Goal: Feedback & Contribution: Submit feedback/report problem

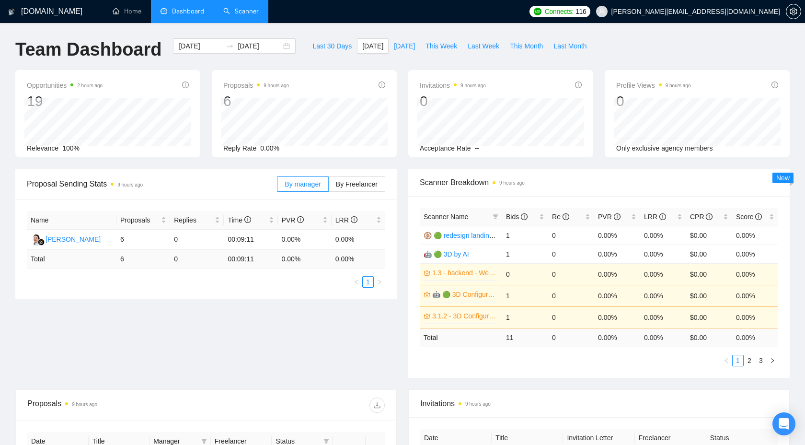
click at [230, 13] on link "Scanner" at bounding box center [240, 11] width 35 height 8
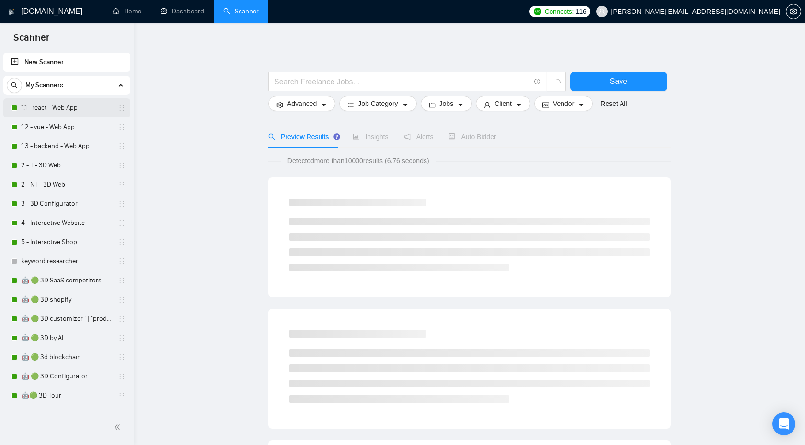
click at [74, 104] on link "1.1 - react - Web App" at bounding box center [66, 107] width 91 height 19
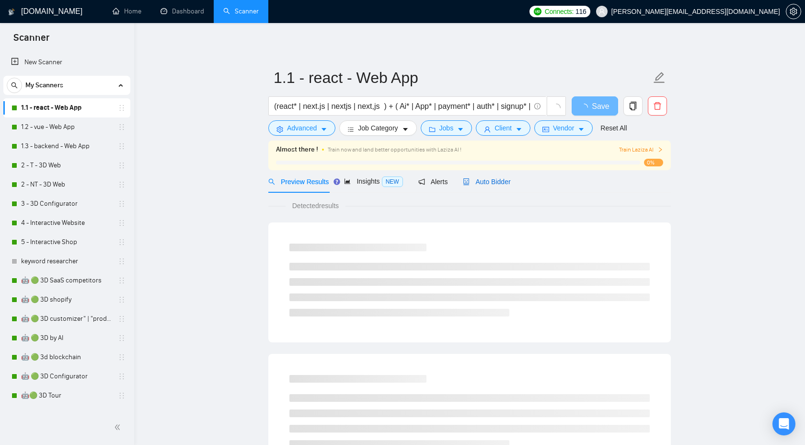
click at [507, 185] on span "Auto Bidder" at bounding box center [486, 182] width 47 height 8
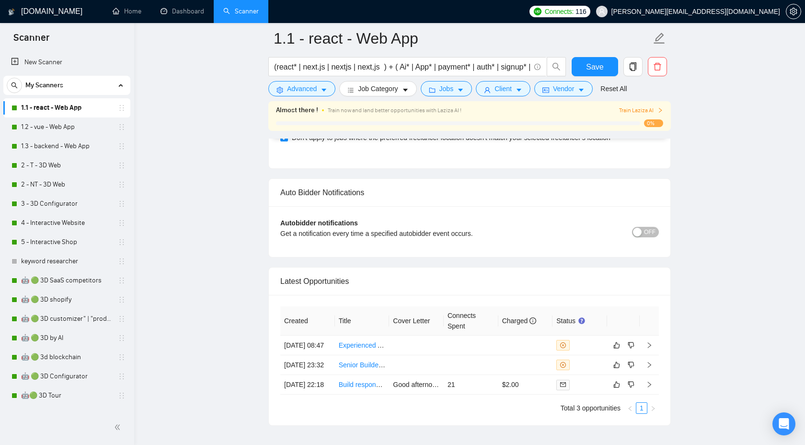
scroll to position [2377, 0]
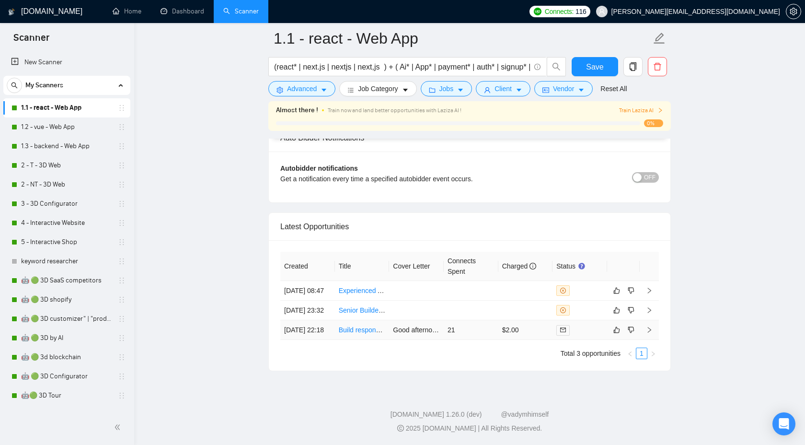
click at [361, 326] on link "Build responsive website that allows users to have an account with booking/paym…" at bounding box center [483, 330] width 289 height 8
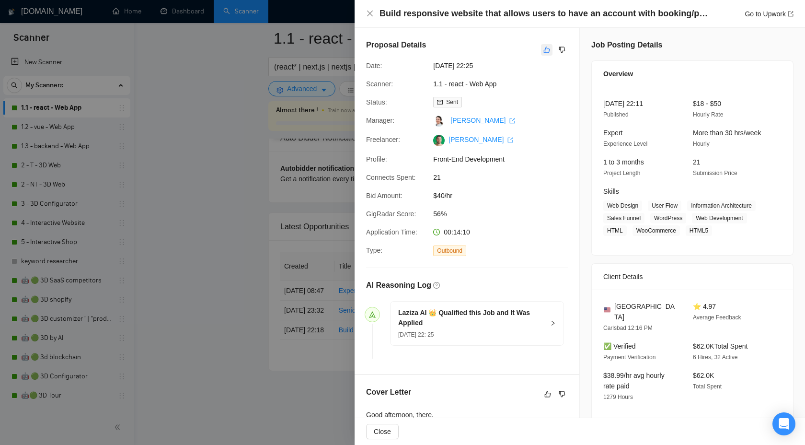
click at [548, 47] on icon "like" at bounding box center [547, 50] width 7 height 8
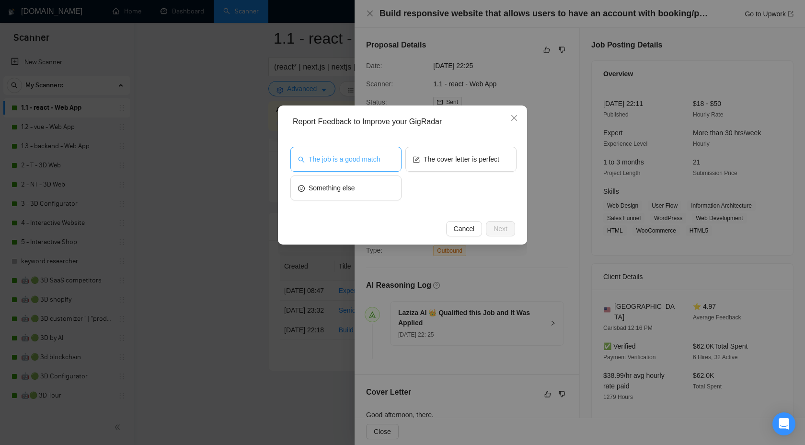
click at [371, 160] on span "The job is a good match" at bounding box center [344, 159] width 71 height 11
click at [496, 227] on span "Next" at bounding box center [501, 228] width 14 height 11
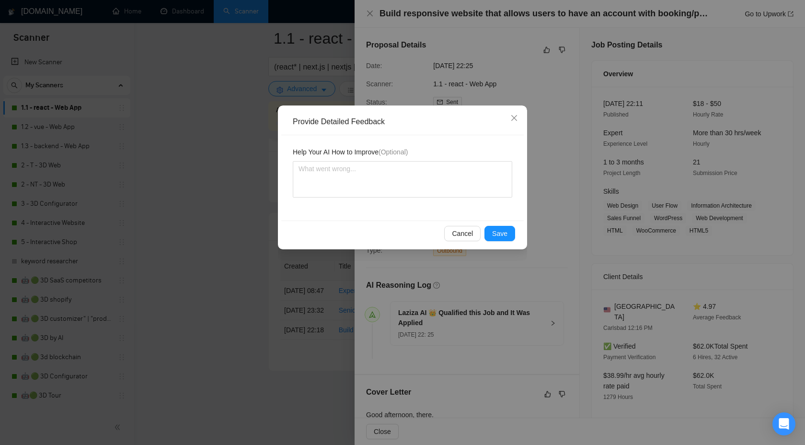
click at [507, 243] on div "Cancel Save" at bounding box center [402, 232] width 243 height 25
click at [507, 233] on span "Save" at bounding box center [499, 233] width 15 height 11
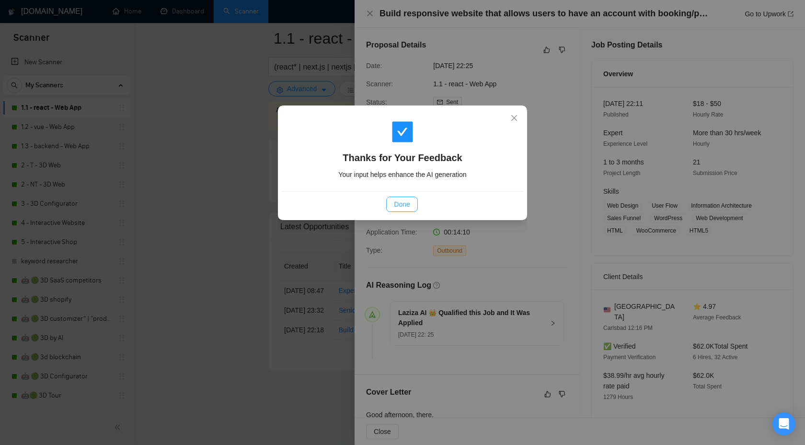
click at [408, 199] on span "Done" at bounding box center [402, 204] width 16 height 11
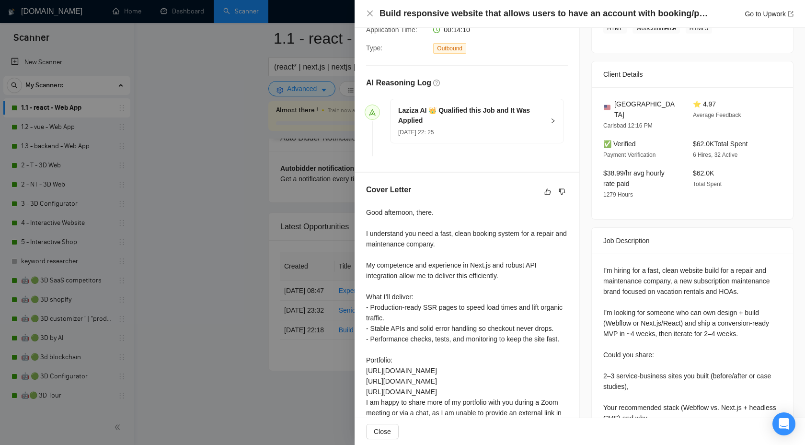
scroll to position [216, 0]
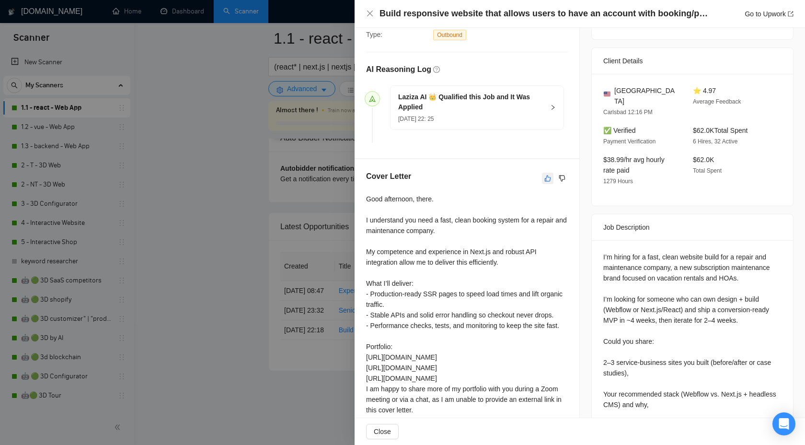
click at [546, 180] on icon "like" at bounding box center [547, 178] width 7 height 8
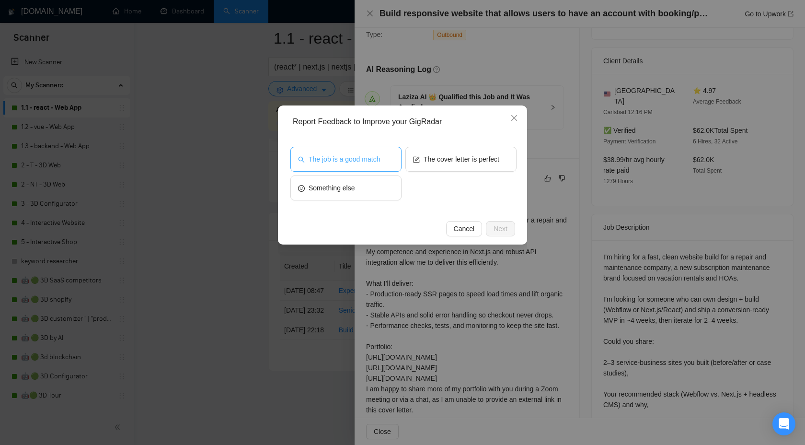
click at [375, 159] on span "The job is a good match" at bounding box center [344, 159] width 71 height 11
click at [437, 161] on span "The cover letter is perfect" at bounding box center [462, 159] width 76 height 11
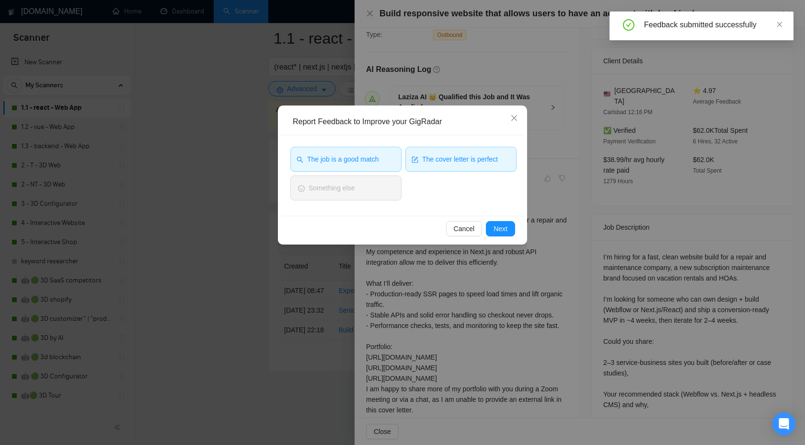
click at [371, 157] on span "The job is a good match" at bounding box center [342, 159] width 71 height 11
click at [515, 116] on icon "close" at bounding box center [514, 118] width 8 height 8
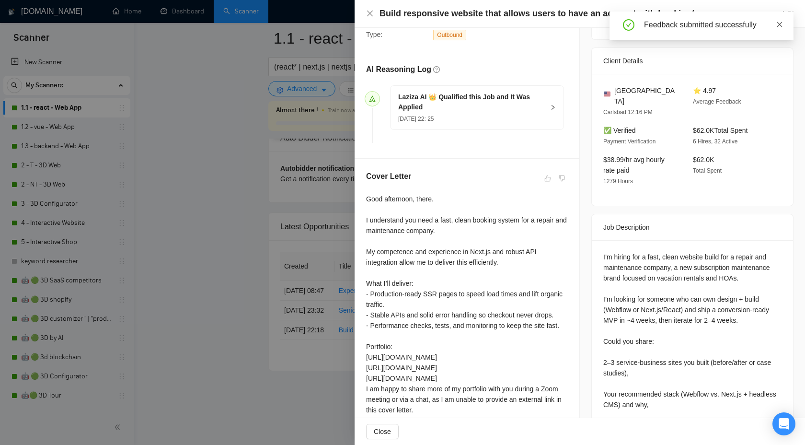
click at [781, 23] on icon "close" at bounding box center [779, 24] width 7 height 7
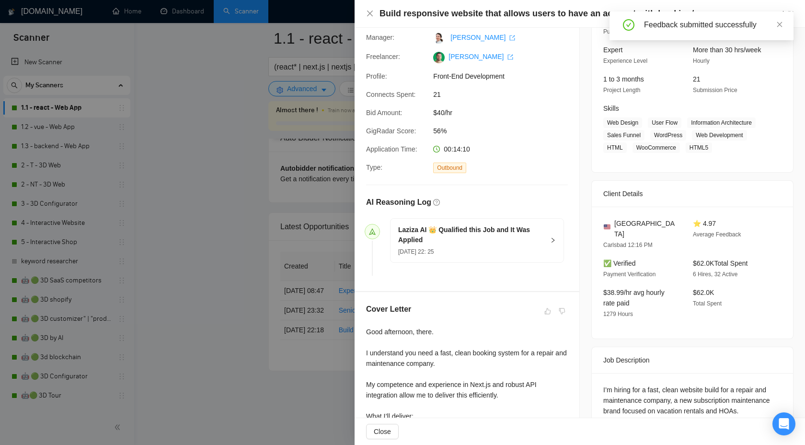
scroll to position [0, 0]
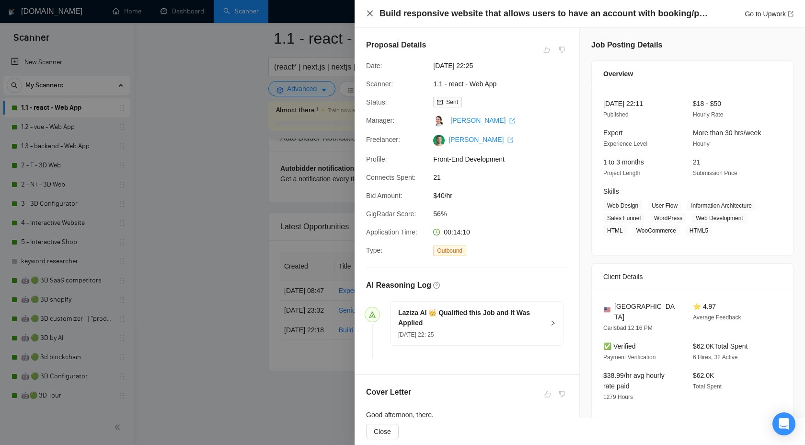
click at [370, 17] on icon "close" at bounding box center [370, 14] width 8 height 8
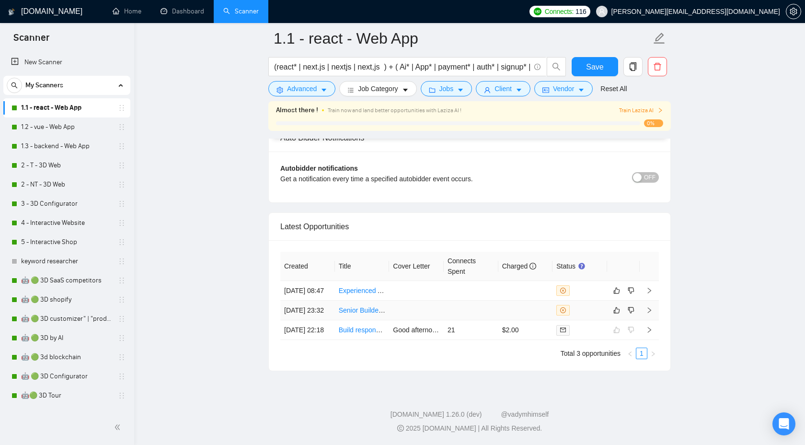
click at [369, 306] on link "Senior Builder for Outbound Voice AI (Vapi/[PERSON_NAME], Twilio, GoHighLevel, …" at bounding box center [471, 310] width 264 height 8
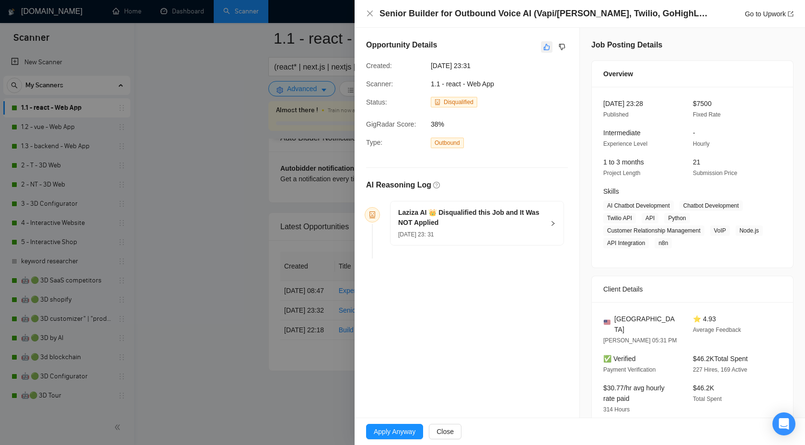
click at [544, 47] on icon "like" at bounding box center [547, 47] width 6 height 6
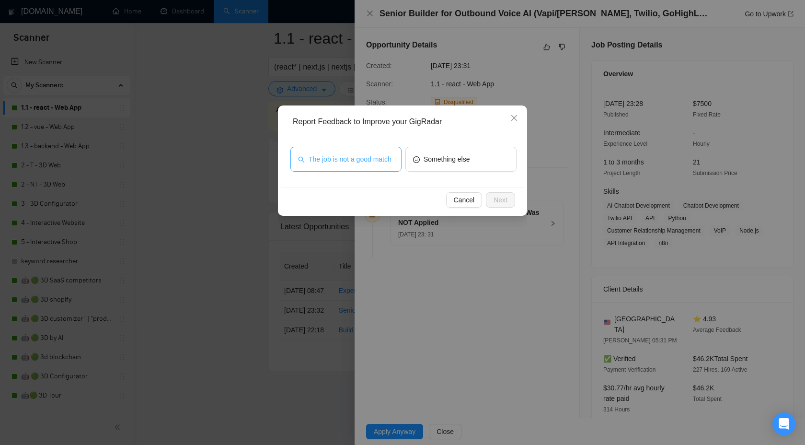
click at [372, 171] on button "The job is not a good match" at bounding box center [345, 159] width 111 height 25
click at [509, 118] on span "Close" at bounding box center [514, 118] width 26 height 26
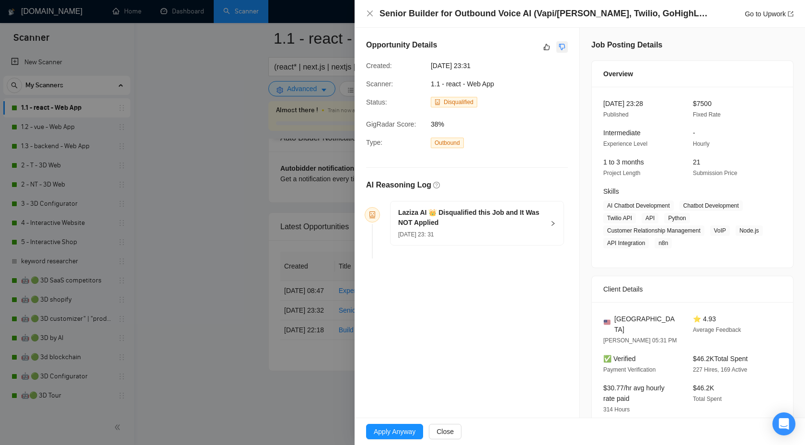
click at [561, 50] on icon "dislike" at bounding box center [562, 47] width 7 height 8
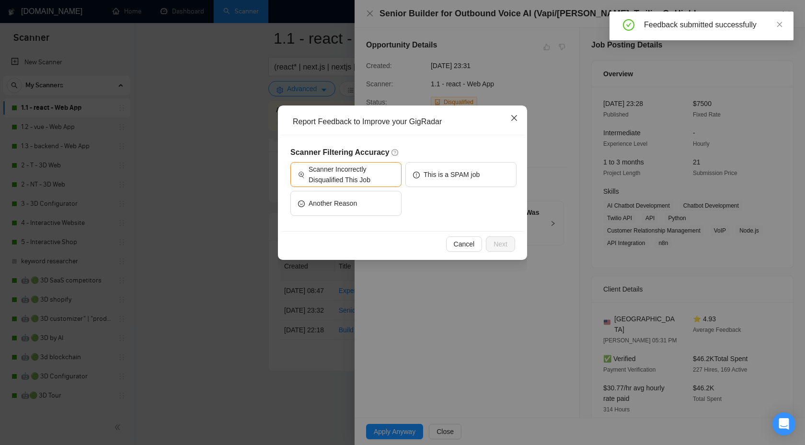
click at [511, 121] on icon "close" at bounding box center [514, 118] width 8 height 8
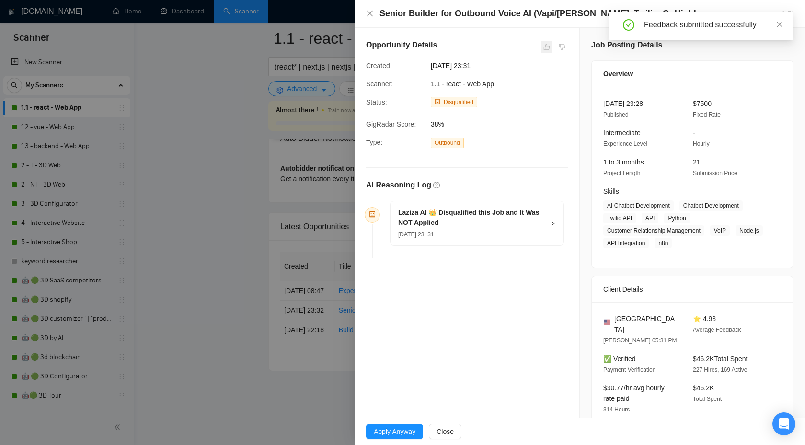
click at [547, 50] on span at bounding box center [547, 47] width 12 height 12
click at [371, 14] on icon "close" at bounding box center [370, 14] width 6 height 6
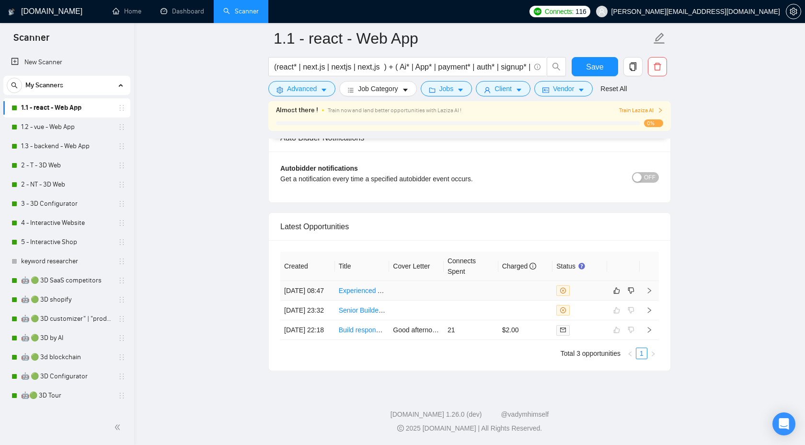
click at [386, 287] on link "Experienced AI Developer to Build Sales Nurturing Agent Integrated with Zoho One" at bounding box center [462, 291] width 246 height 8
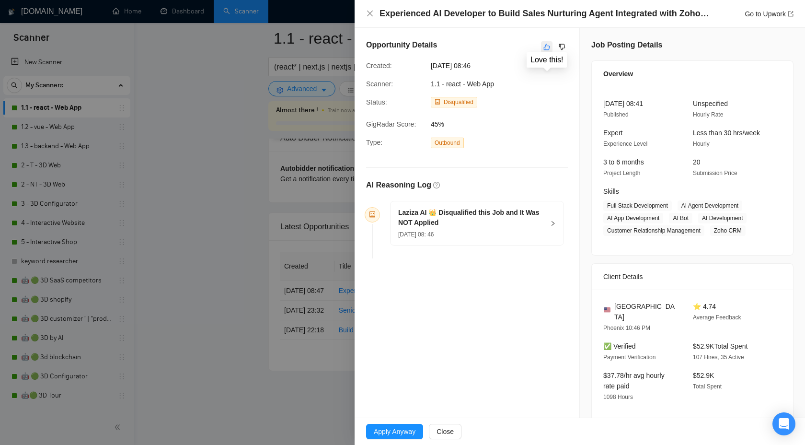
click at [546, 51] on button "button" at bounding box center [547, 47] width 12 height 12
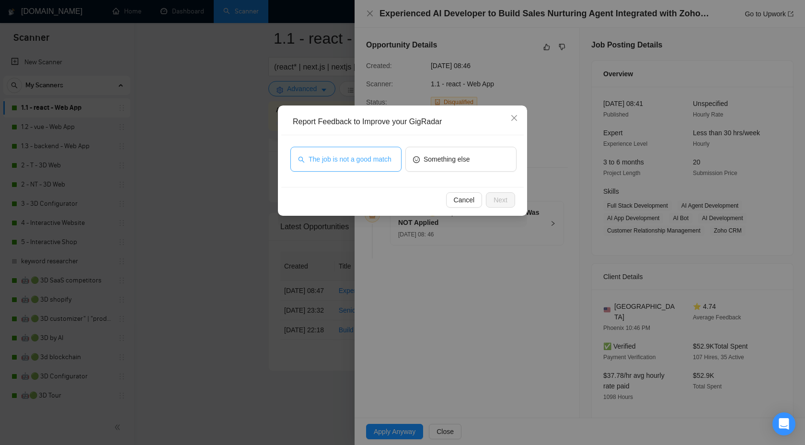
click at [358, 161] on span "The job is not a good match" at bounding box center [350, 159] width 83 height 11
click at [507, 200] on button "Next" at bounding box center [500, 199] width 29 height 15
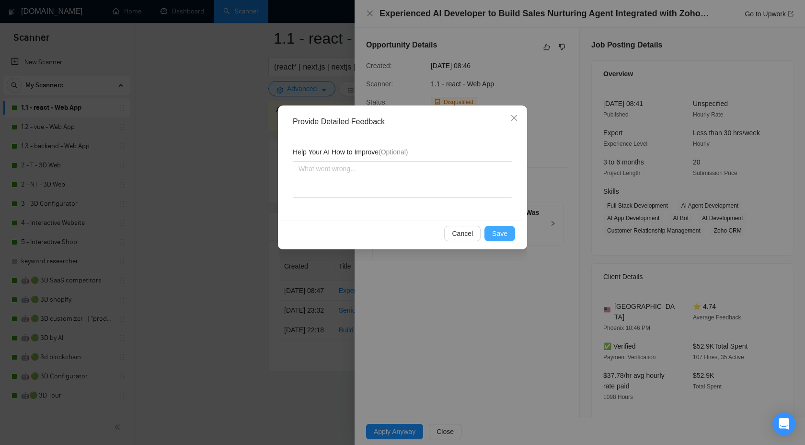
click at [501, 233] on span "Save" at bounding box center [499, 233] width 15 height 11
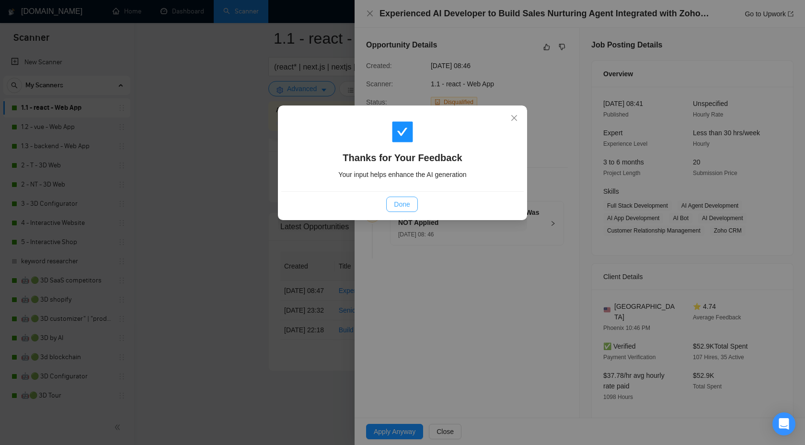
click at [411, 206] on button "Done" at bounding box center [401, 204] width 31 height 15
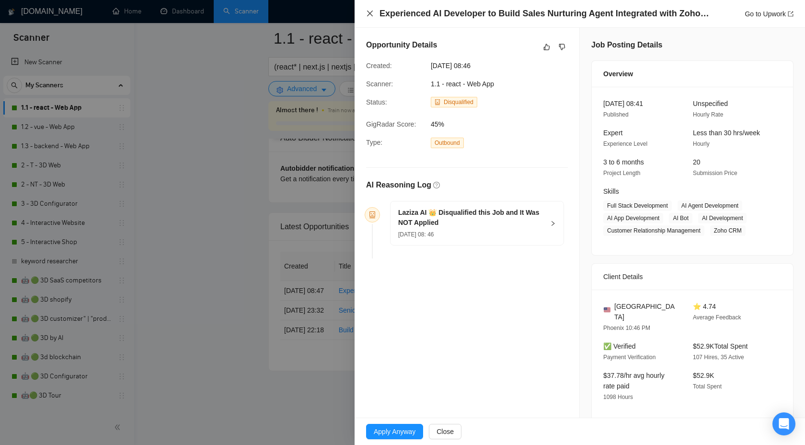
click at [369, 14] on icon "close" at bounding box center [370, 14] width 8 height 8
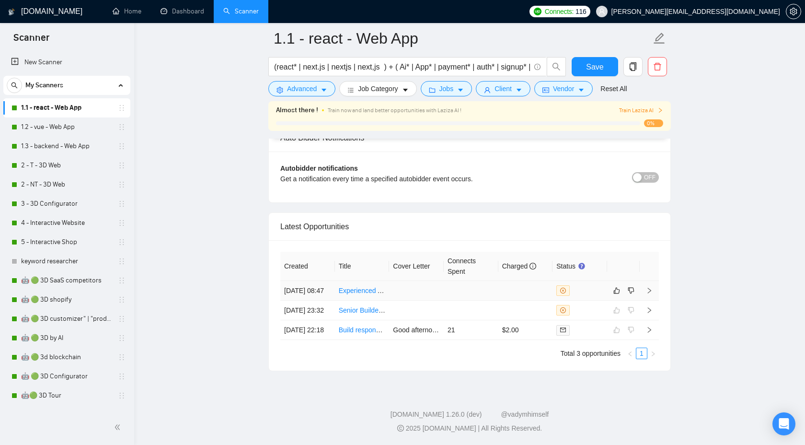
click at [652, 287] on icon "right" at bounding box center [649, 290] width 7 height 7
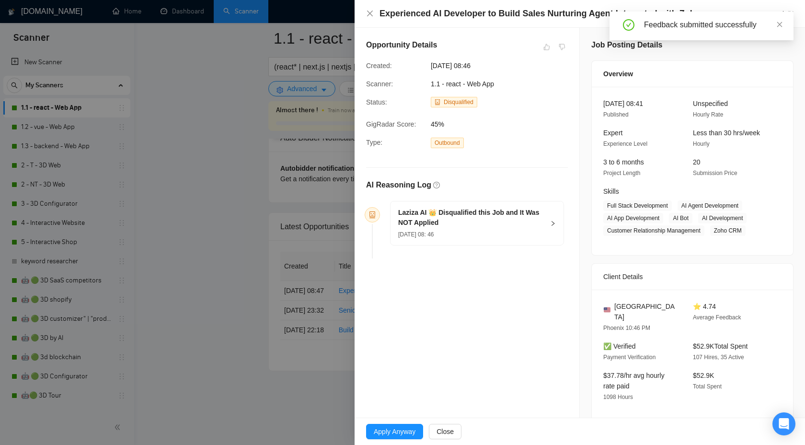
click at [374, 159] on div "AI Reasoning Log Laziza AI 👑 Disqualified this Job and It Was NOT Applied [DATE…" at bounding box center [466, 209] width 209 height 106
click at [337, 429] on div at bounding box center [402, 222] width 805 height 445
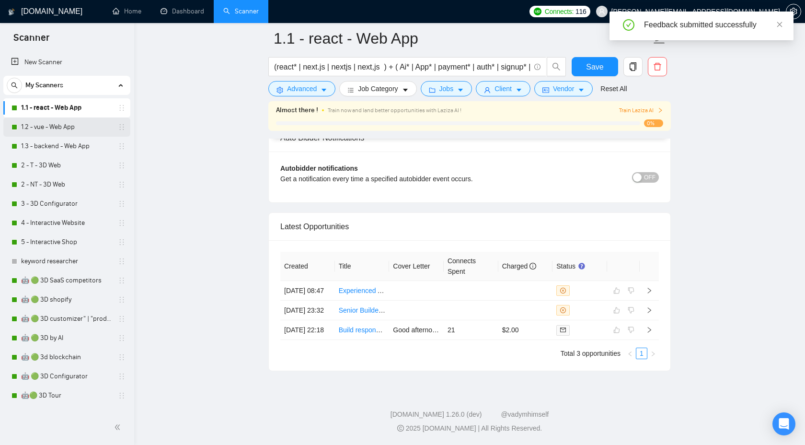
click at [38, 126] on link "1.2 - vue - Web App" at bounding box center [66, 126] width 91 height 19
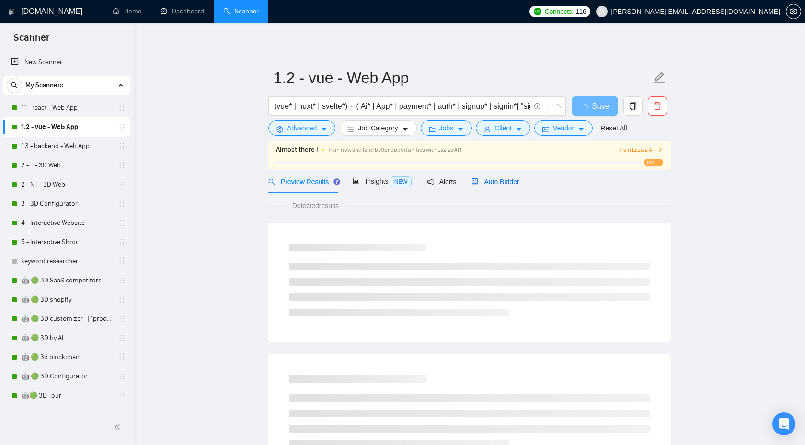
click at [504, 179] on span "Auto Bidder" at bounding box center [495, 182] width 47 height 8
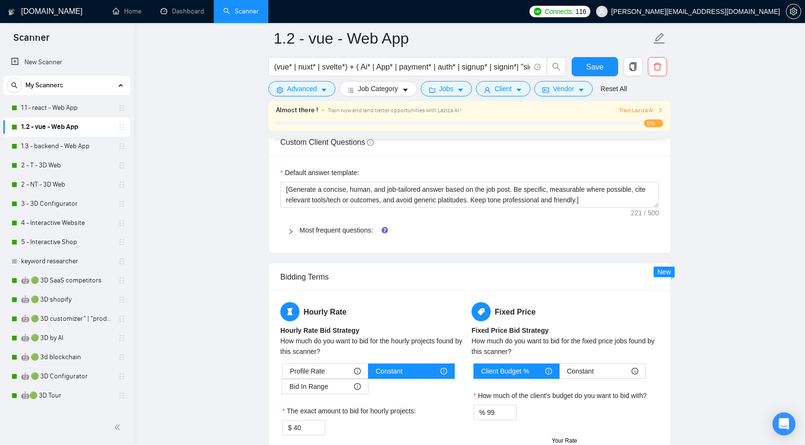
scroll to position [2318, 0]
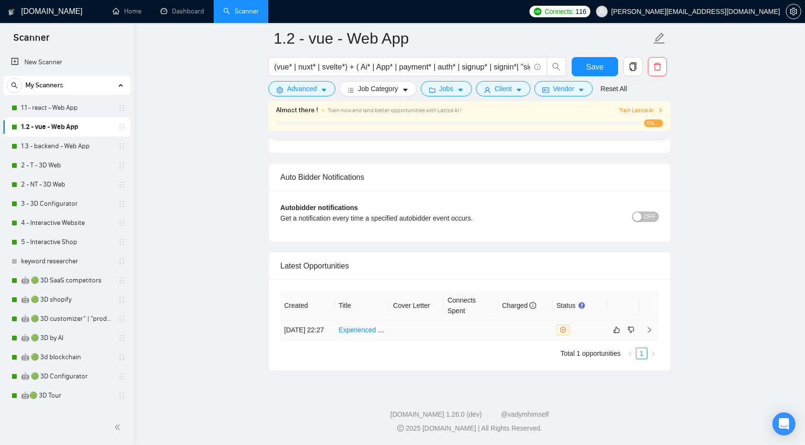
click at [649, 326] on icon "right" at bounding box center [649, 329] width 7 height 7
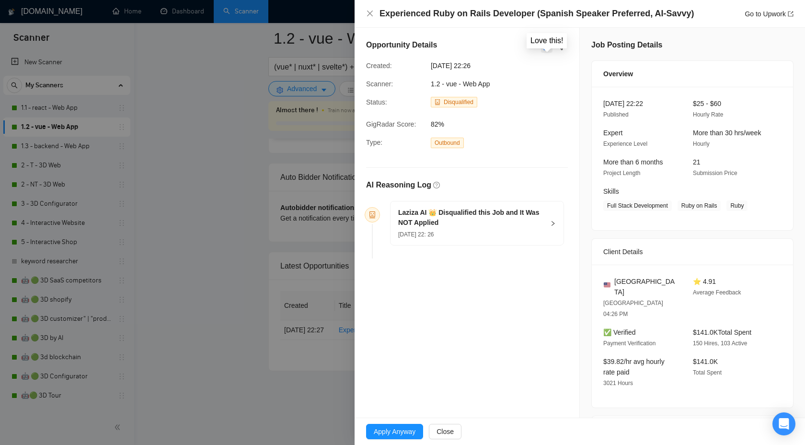
click at [543, 46] on button "button" at bounding box center [547, 47] width 12 height 12
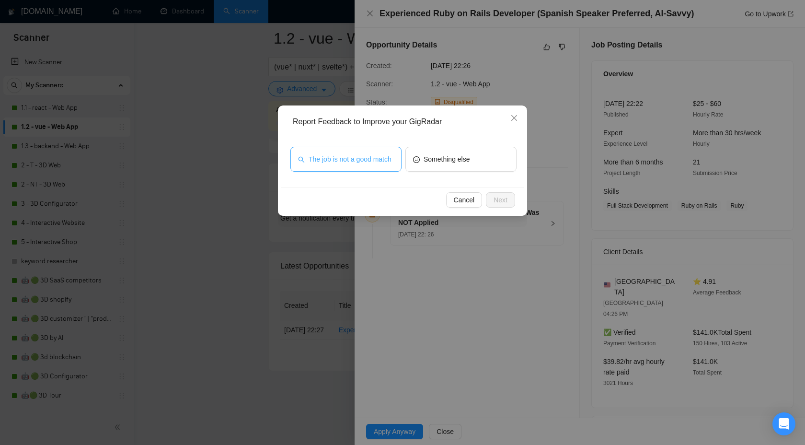
click at [371, 154] on span "The job is not a good match" at bounding box center [350, 159] width 83 height 11
click at [500, 201] on span "Next" at bounding box center [501, 200] width 14 height 11
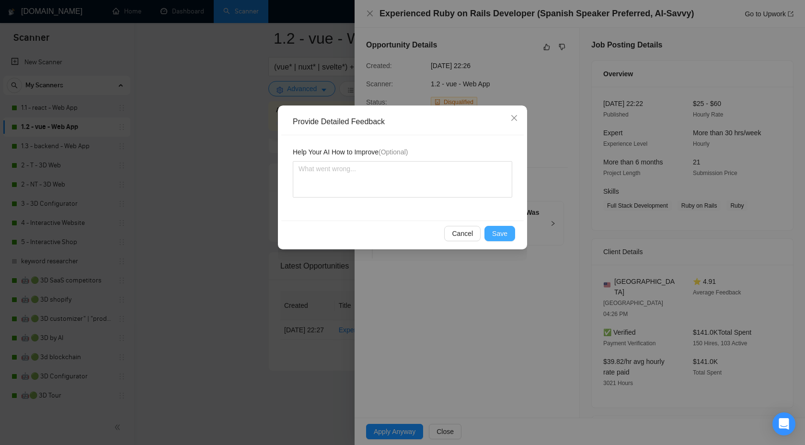
click at [501, 234] on span "Save" at bounding box center [499, 233] width 15 height 11
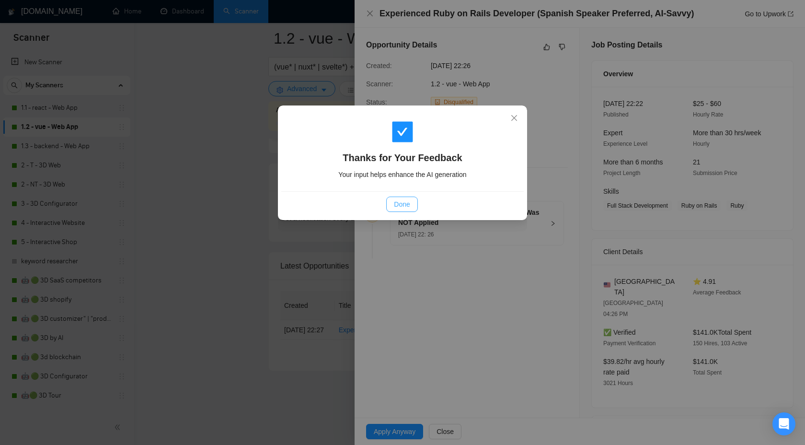
click at [400, 203] on span "Done" at bounding box center [402, 204] width 16 height 11
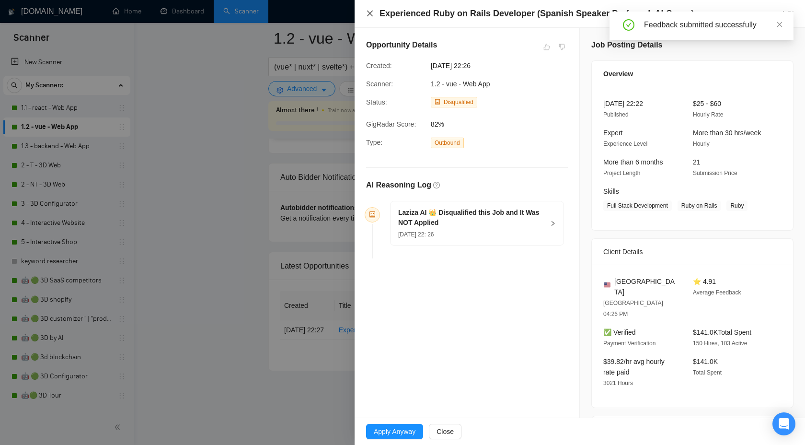
click at [370, 13] on icon "close" at bounding box center [370, 14] width 6 height 6
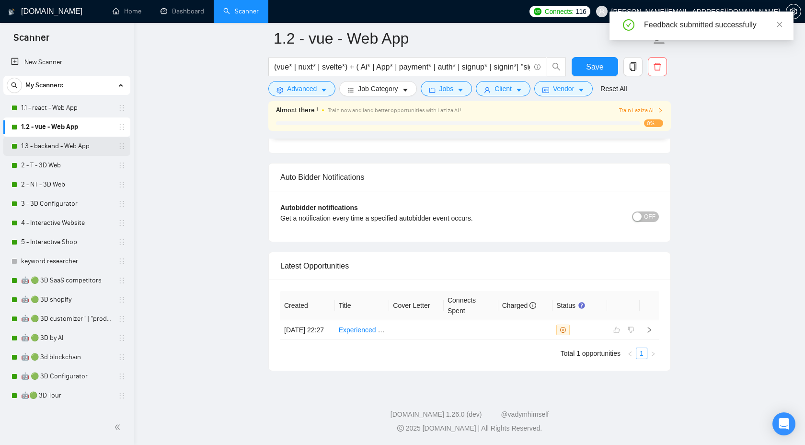
click at [69, 148] on link "1.3 - backend - Web App" at bounding box center [66, 146] width 91 height 19
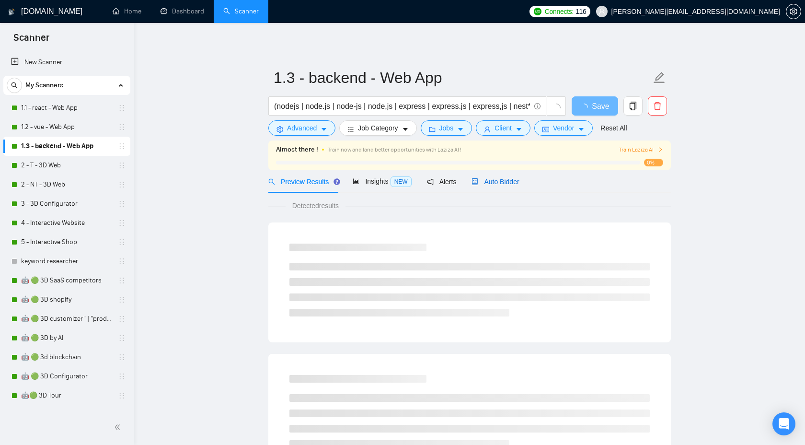
click at [488, 185] on div "Auto Bidder" at bounding box center [495, 181] width 47 height 11
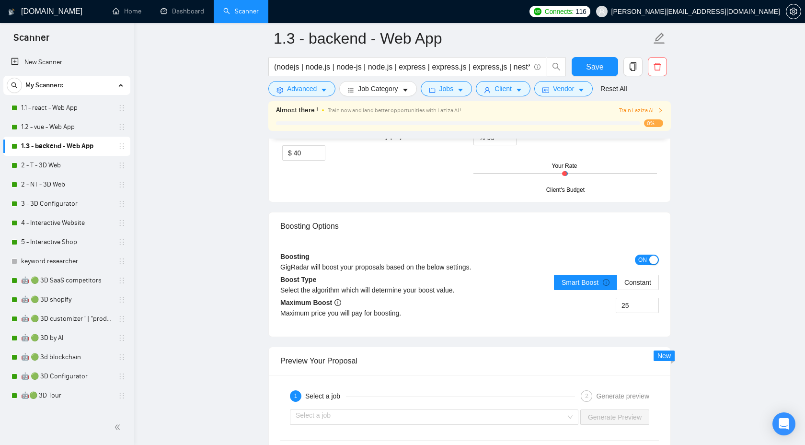
scroll to position [2451, 0]
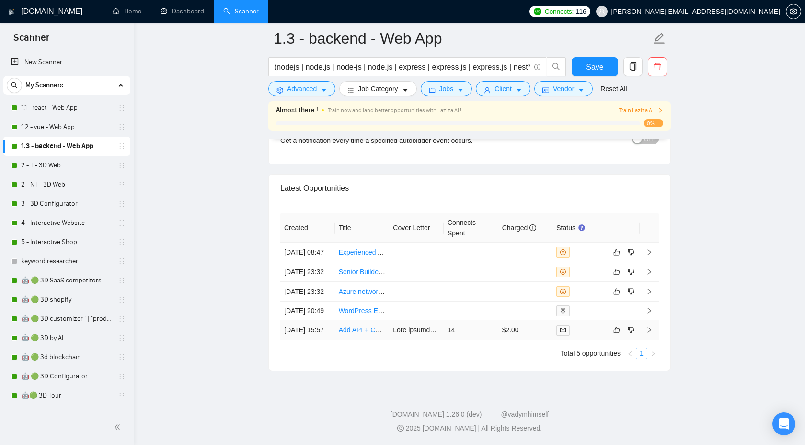
click at [650, 326] on icon "right" at bounding box center [649, 329] width 7 height 7
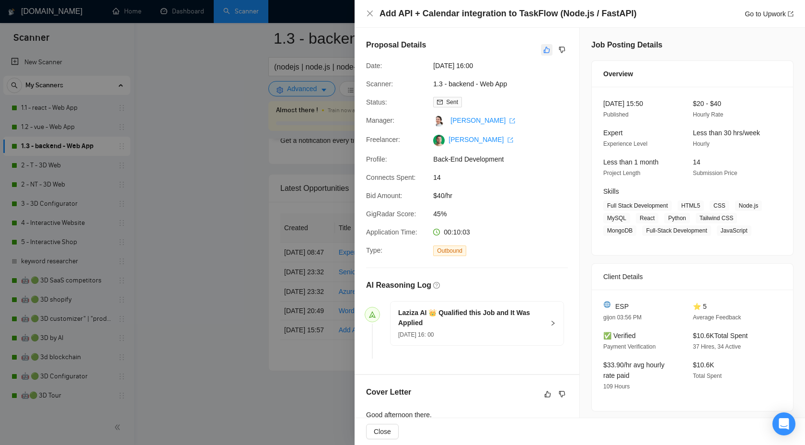
click at [549, 46] on icon "like" at bounding box center [547, 50] width 7 height 8
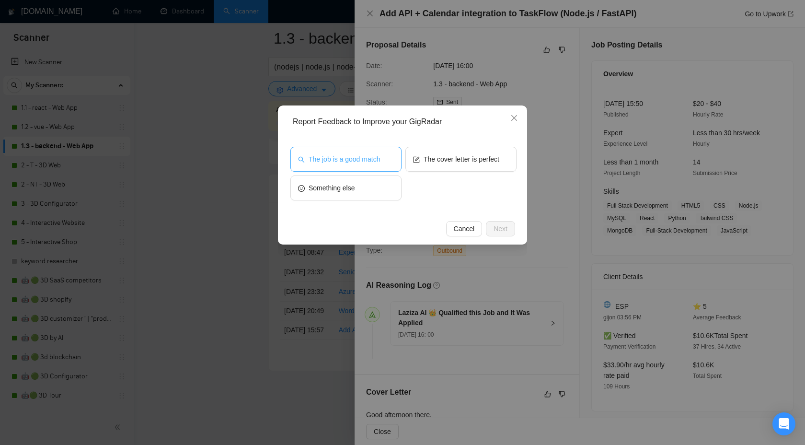
click at [371, 166] on button "The job is a good match" at bounding box center [345, 159] width 111 height 25
click at [511, 233] on button "Next" at bounding box center [500, 228] width 29 height 15
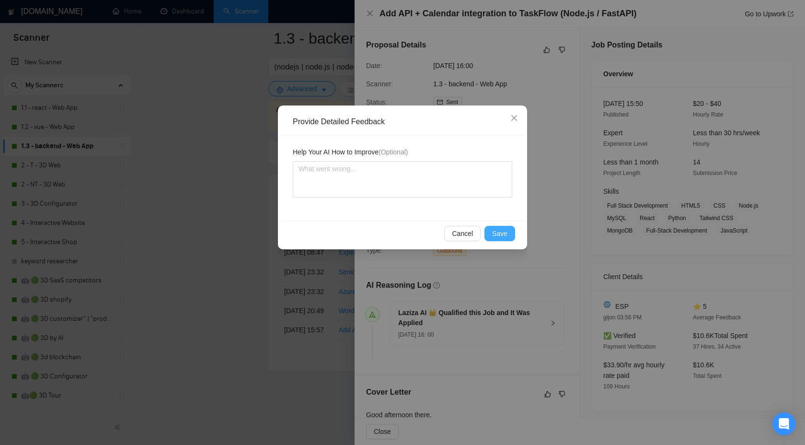
click at [496, 236] on span "Save" at bounding box center [499, 233] width 15 height 11
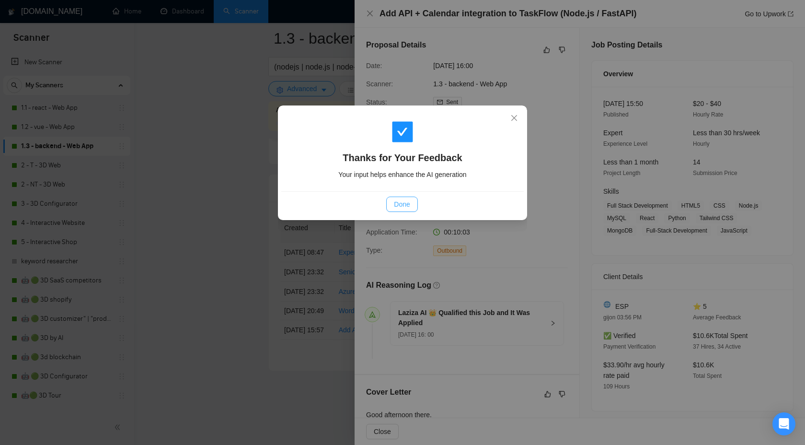
click at [404, 203] on span "Done" at bounding box center [402, 204] width 16 height 11
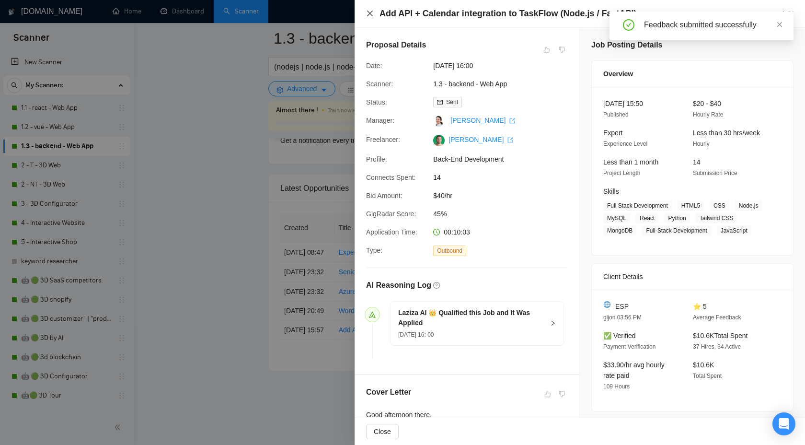
click at [371, 15] on icon "close" at bounding box center [370, 14] width 8 height 8
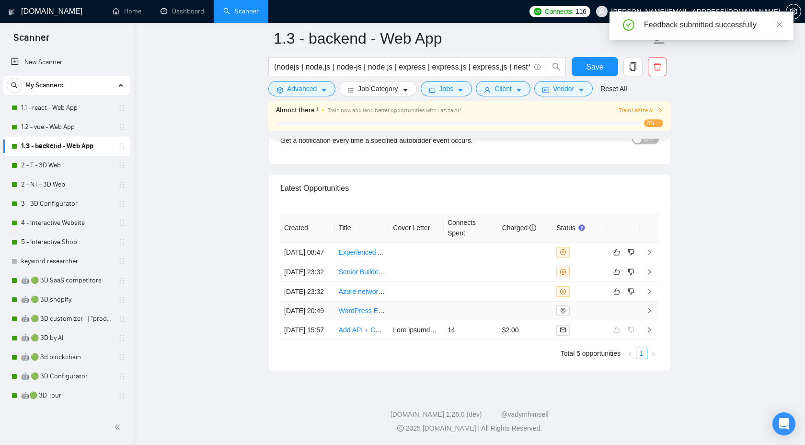
click at [649, 307] on icon "right" at bounding box center [649, 310] width 7 height 7
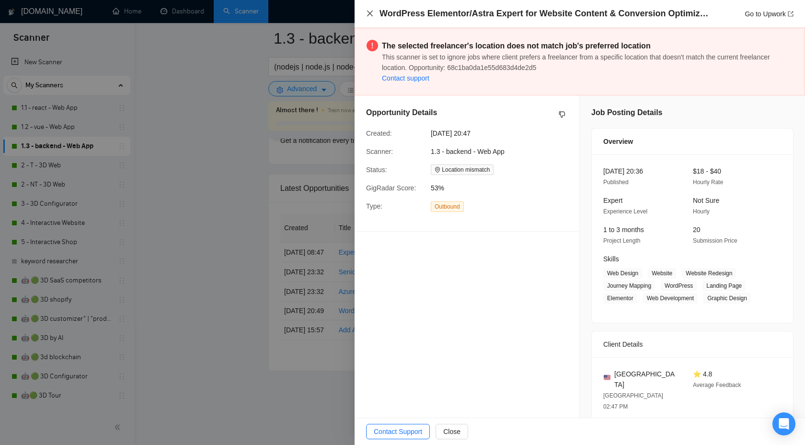
click at [370, 12] on icon "close" at bounding box center [370, 14] width 8 height 8
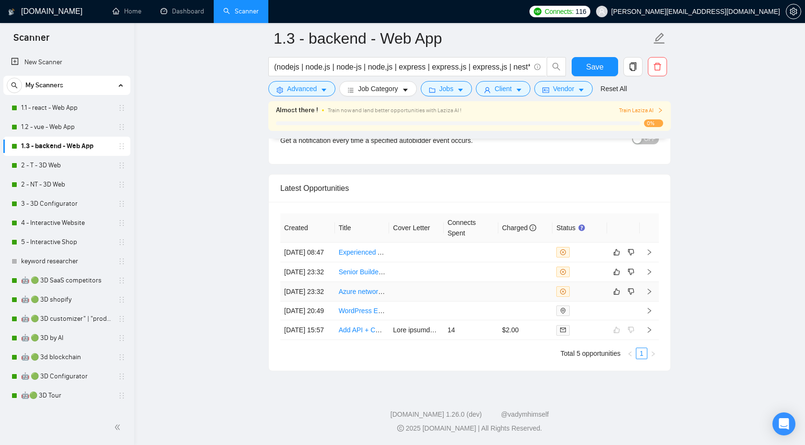
click at [652, 288] on icon "right" at bounding box center [649, 291] width 7 height 7
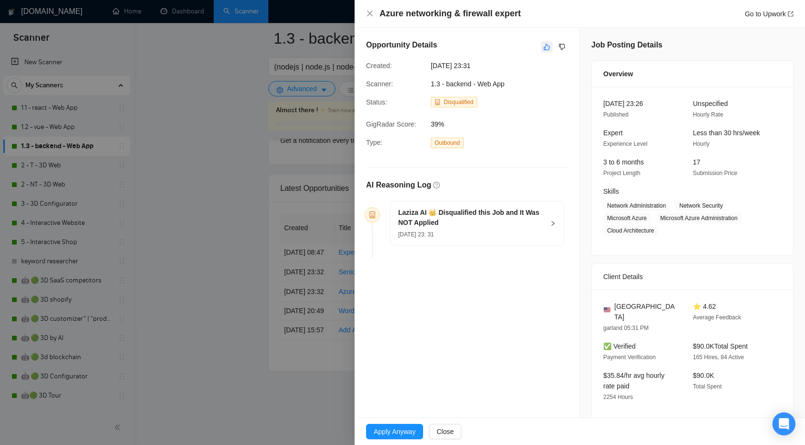
click at [544, 48] on icon "like" at bounding box center [547, 47] width 7 height 8
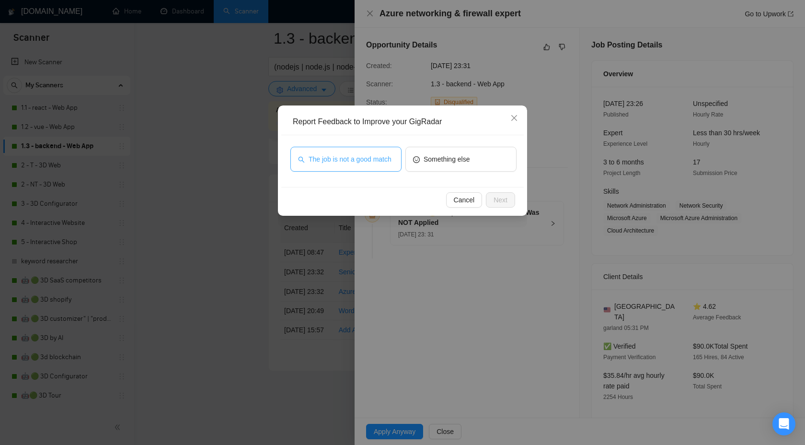
click at [366, 161] on span "The job is not a good match" at bounding box center [350, 159] width 83 height 11
click at [505, 198] on span "Next" at bounding box center [501, 200] width 14 height 11
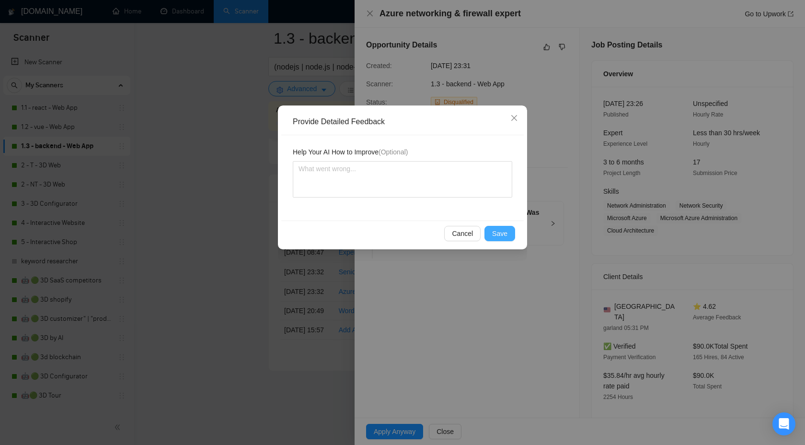
click at [508, 231] on button "Save" at bounding box center [500, 233] width 31 height 15
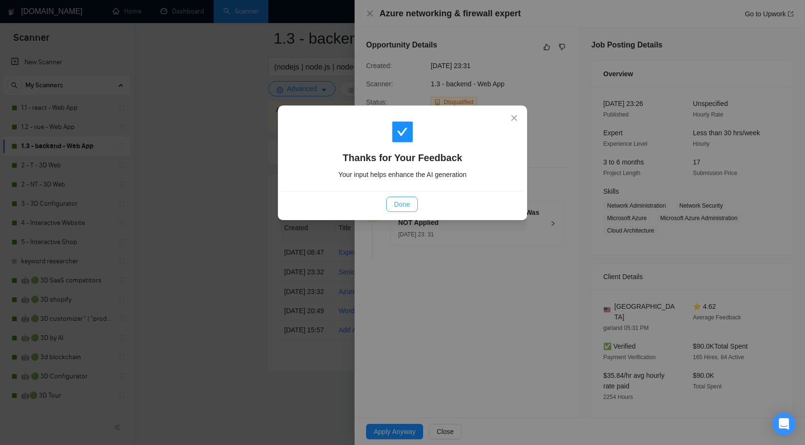
click at [387, 201] on button "Done" at bounding box center [401, 204] width 31 height 15
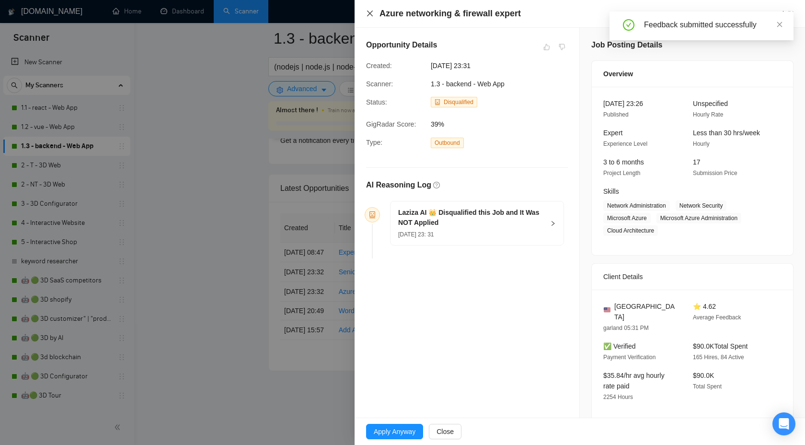
click at [371, 11] on icon "close" at bounding box center [370, 14] width 8 height 8
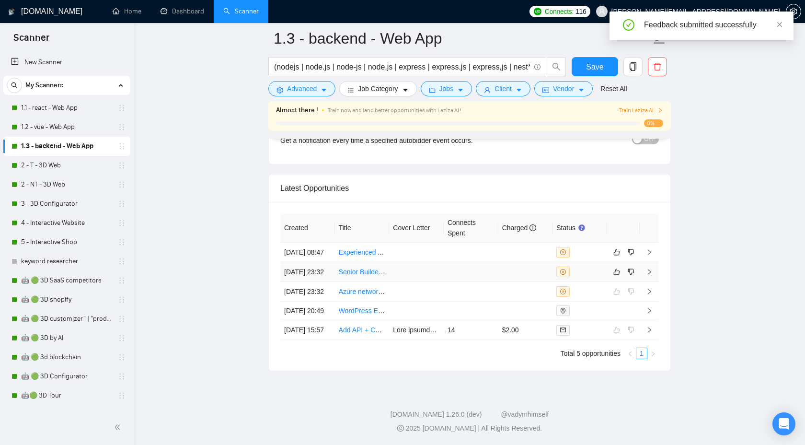
click at [645, 262] on td at bounding box center [649, 272] width 19 height 20
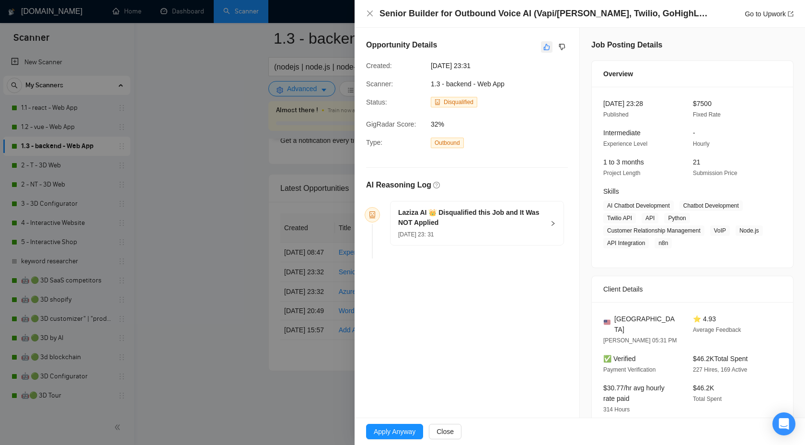
click at [549, 52] on button "button" at bounding box center [547, 47] width 12 height 12
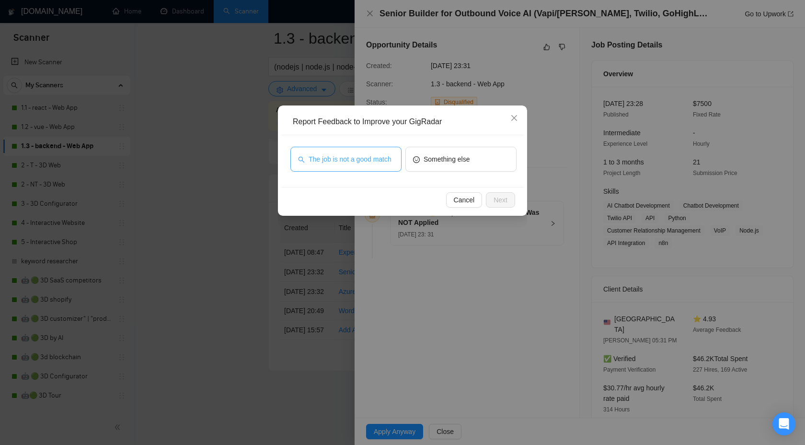
click at [350, 161] on span "The job is not a good match" at bounding box center [350, 159] width 83 height 11
click at [503, 197] on span "Next" at bounding box center [501, 200] width 14 height 11
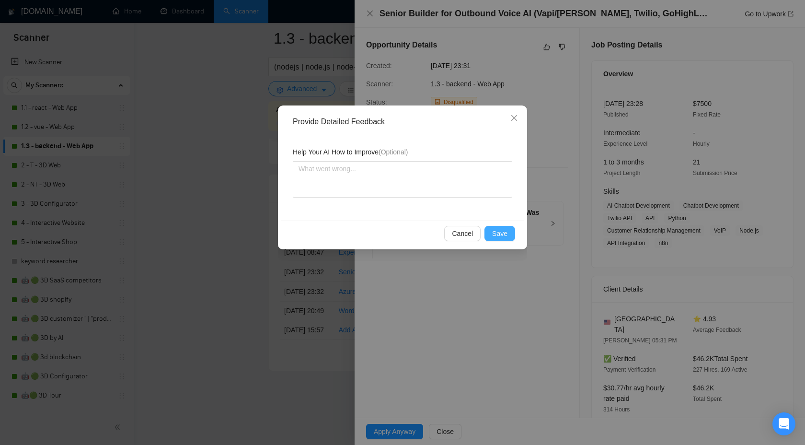
click at [500, 232] on span "Save" at bounding box center [499, 233] width 15 height 11
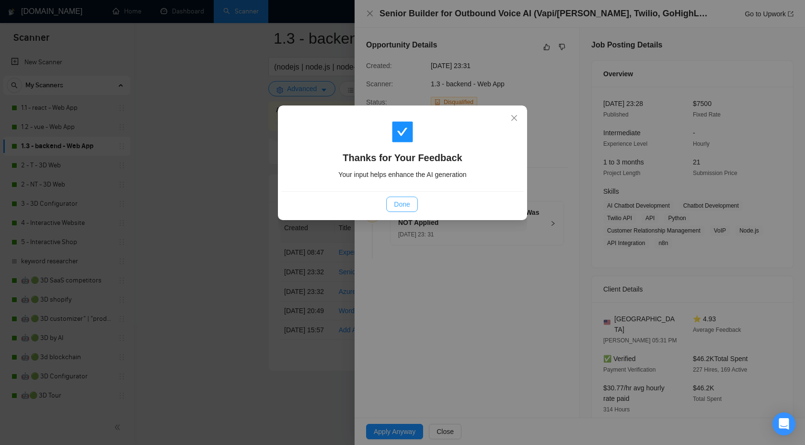
click at [407, 201] on span "Done" at bounding box center [402, 204] width 16 height 11
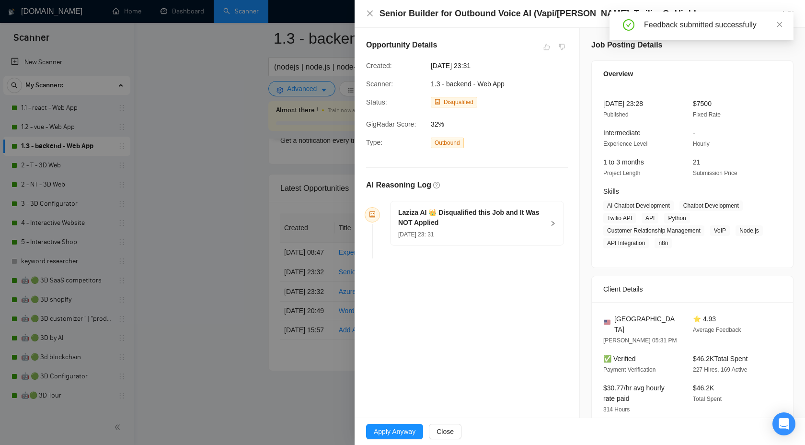
click at [374, 16] on div "Senior Builder for Outbound Voice AI (Vapi/[PERSON_NAME], Twilio, GoHighLevel, …" at bounding box center [580, 14] width 428 height 12
click at [368, 14] on icon "close" at bounding box center [370, 14] width 8 height 8
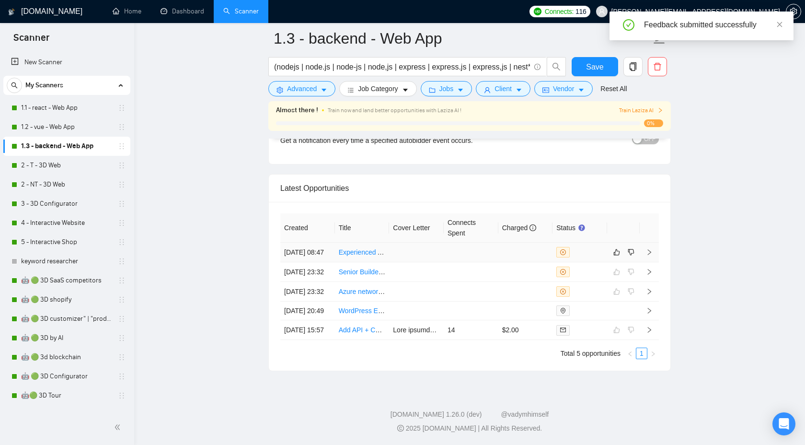
click at [651, 249] on icon "right" at bounding box center [649, 252] width 7 height 7
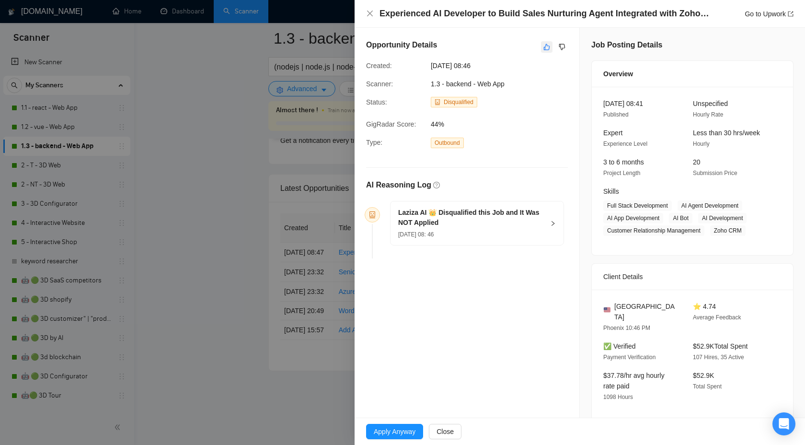
click at [549, 43] on button "button" at bounding box center [547, 47] width 12 height 12
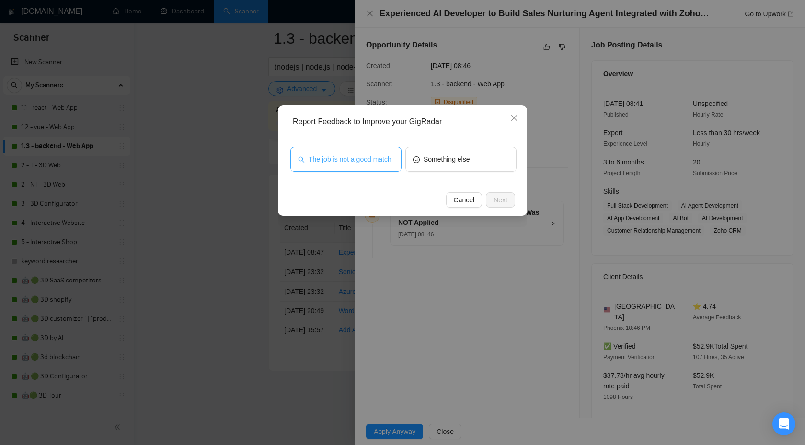
click at [350, 154] on span "The job is not a good match" at bounding box center [350, 159] width 83 height 11
click at [497, 197] on span "Next" at bounding box center [501, 200] width 14 height 11
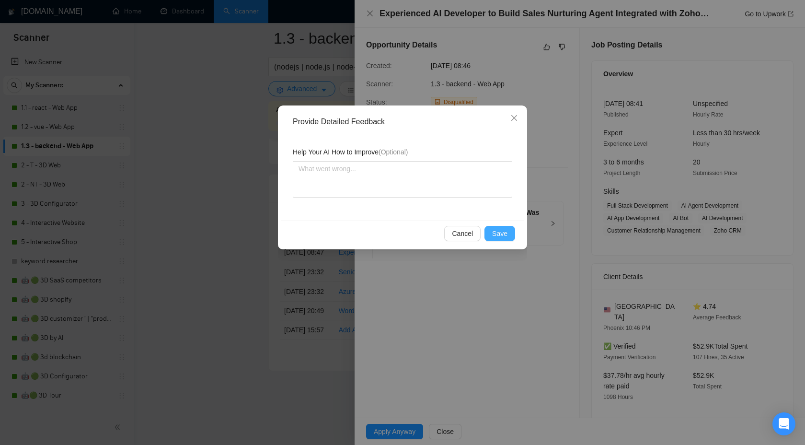
click at [499, 232] on span "Save" at bounding box center [499, 233] width 15 height 11
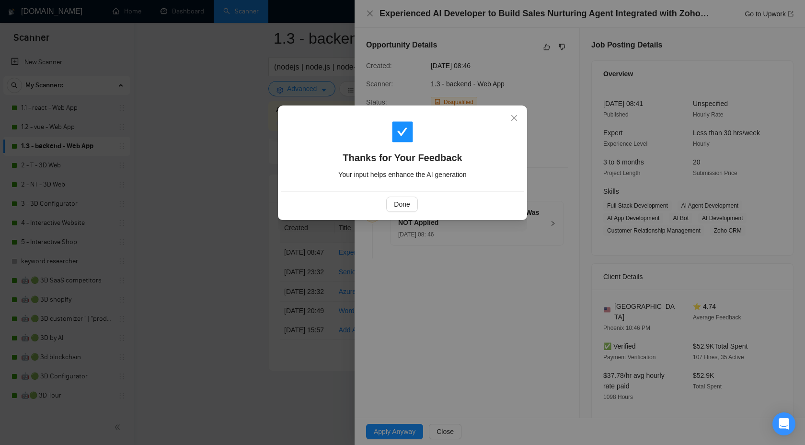
click at [488, 340] on div "Thanks for Your Feedback Your input helps enhance the AI generation Done" at bounding box center [402, 222] width 805 height 445
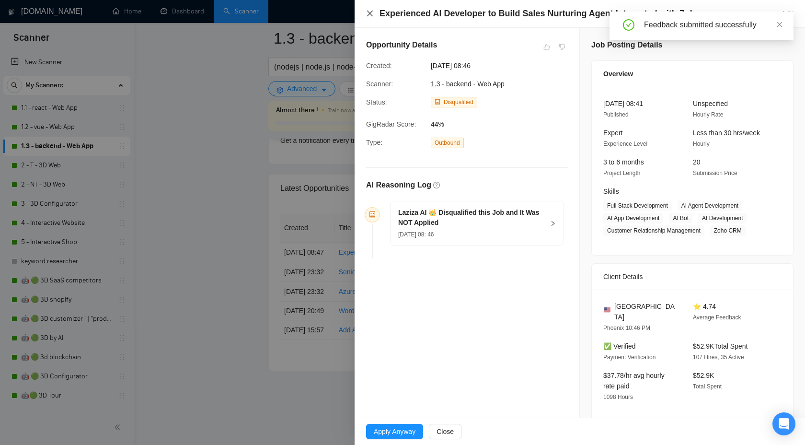
click at [368, 14] on icon "close" at bounding box center [370, 14] width 8 height 8
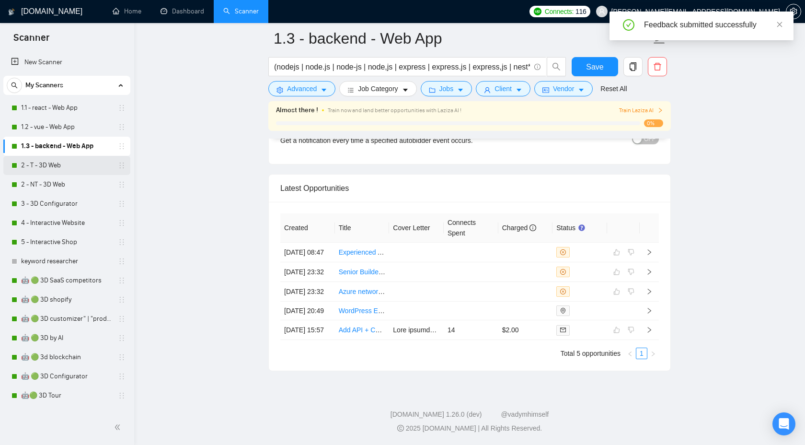
click at [60, 164] on link "2 - T - 3D Web" at bounding box center [66, 165] width 91 height 19
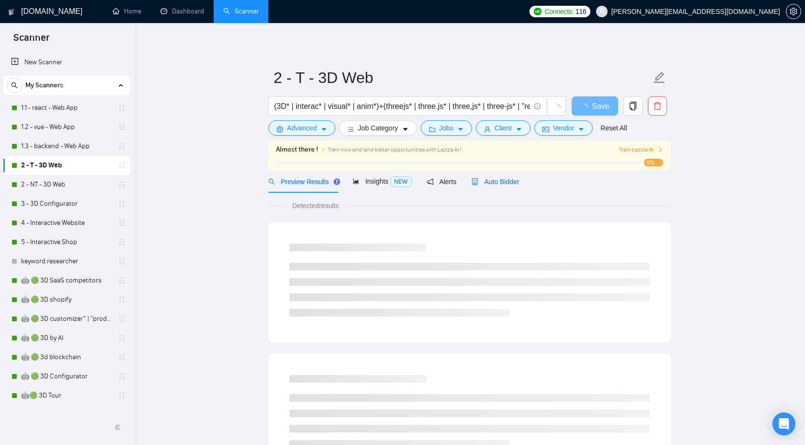
click at [484, 179] on span "Auto Bidder" at bounding box center [495, 182] width 47 height 8
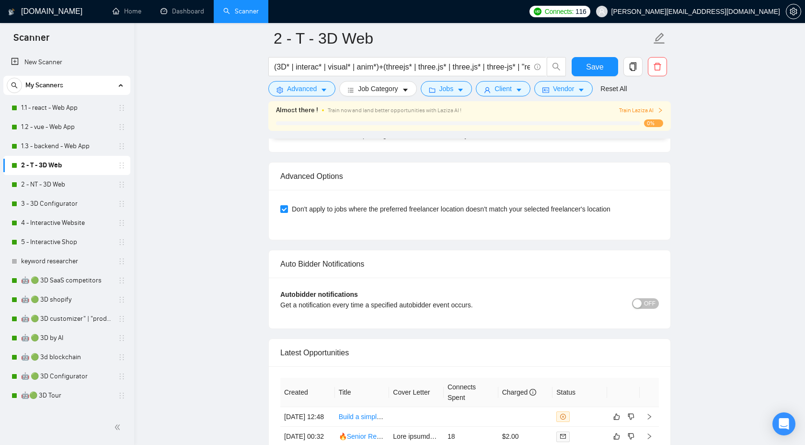
scroll to position [2421, 0]
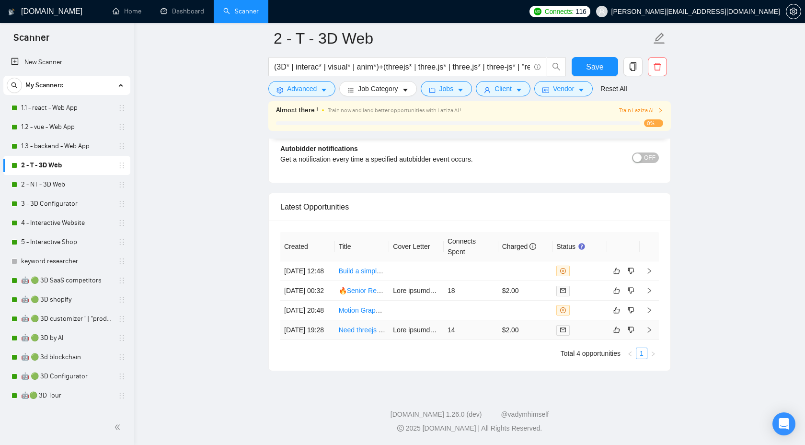
click at [648, 326] on icon "right" at bounding box center [649, 329] width 7 height 7
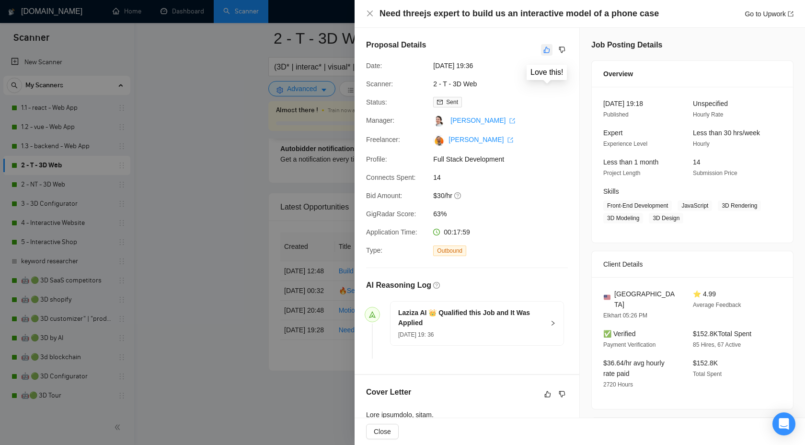
click at [548, 48] on icon "like" at bounding box center [547, 50] width 7 height 8
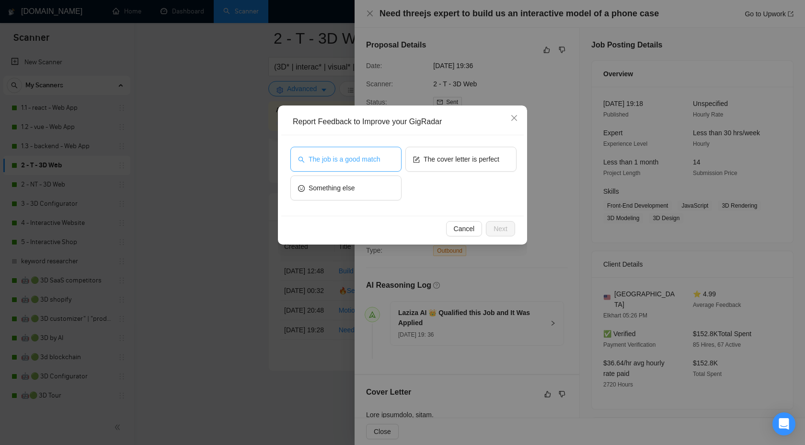
click at [373, 162] on span "The job is a good match" at bounding box center [344, 159] width 71 height 11
click at [494, 228] on span "Next" at bounding box center [501, 228] width 14 height 11
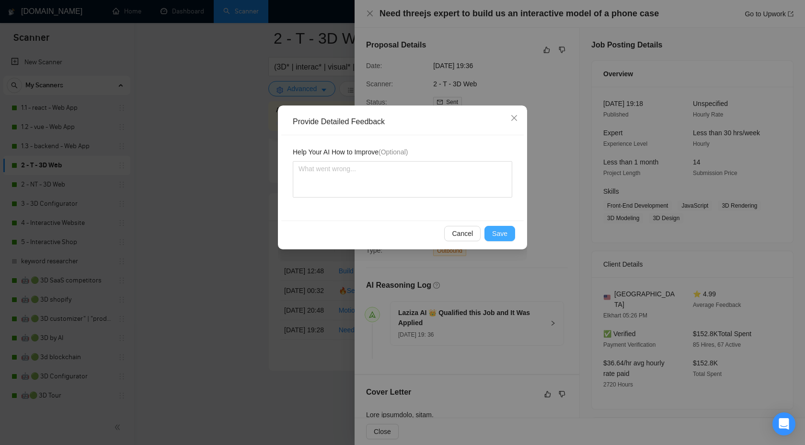
click at [494, 234] on span "Save" at bounding box center [499, 233] width 15 height 11
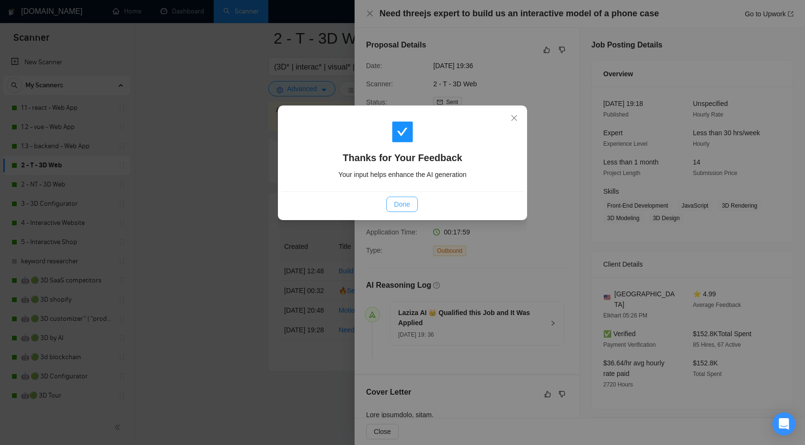
click at [399, 208] on span "Done" at bounding box center [402, 204] width 16 height 11
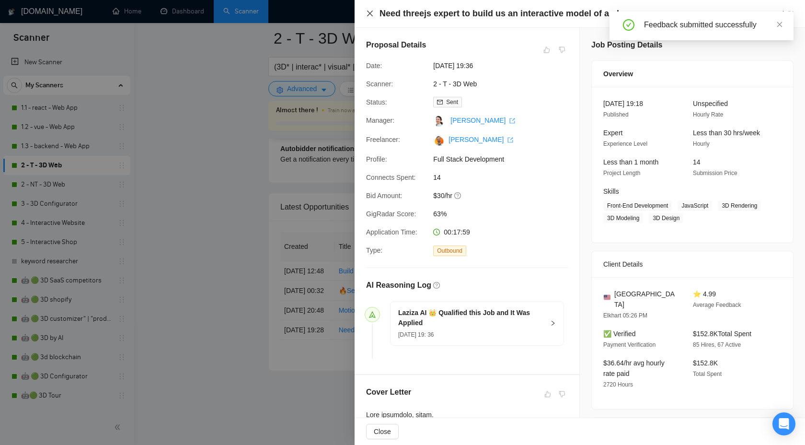
click at [368, 14] on icon "close" at bounding box center [370, 14] width 6 height 6
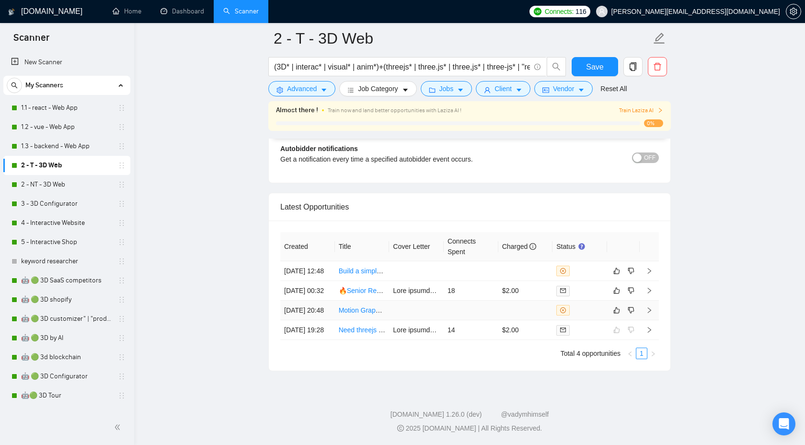
click at [653, 301] on td at bounding box center [649, 311] width 19 height 20
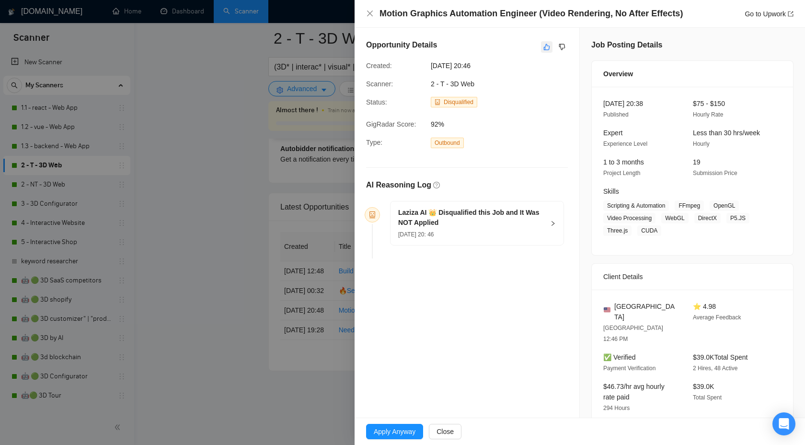
click at [544, 44] on icon "like" at bounding box center [547, 47] width 7 height 8
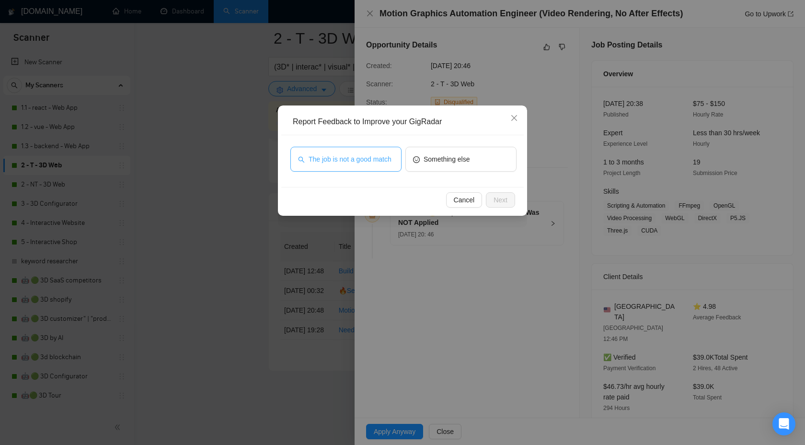
click at [368, 158] on span "The job is not a good match" at bounding box center [350, 159] width 83 height 11
click at [499, 203] on span "Next" at bounding box center [501, 200] width 14 height 11
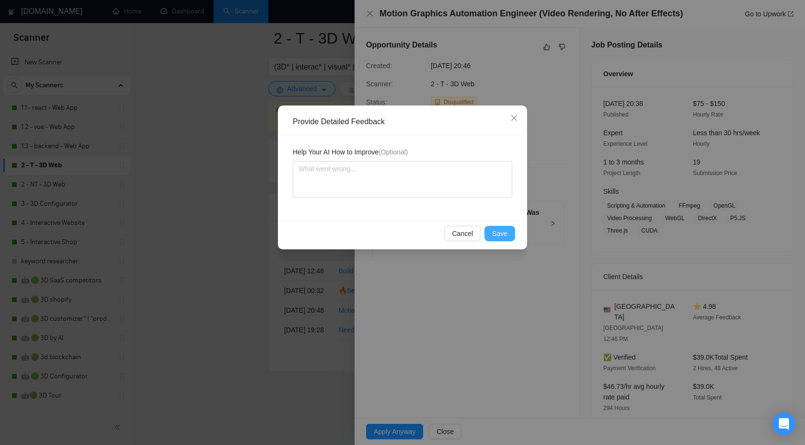
click at [496, 237] on span "Save" at bounding box center [499, 233] width 15 height 11
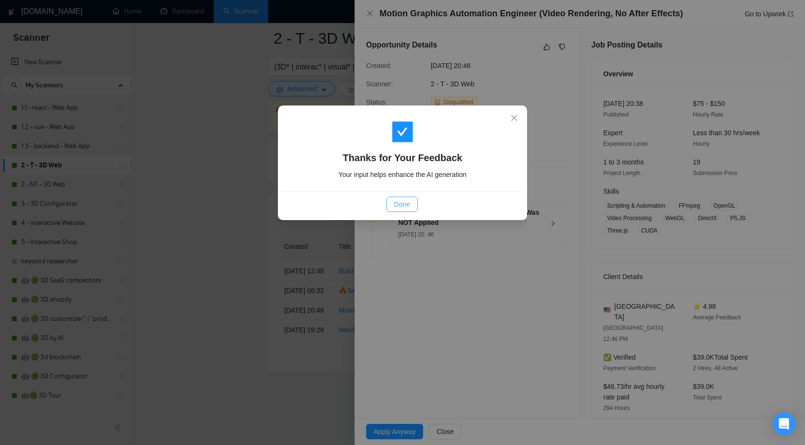
click at [395, 197] on button "Done" at bounding box center [401, 204] width 31 height 15
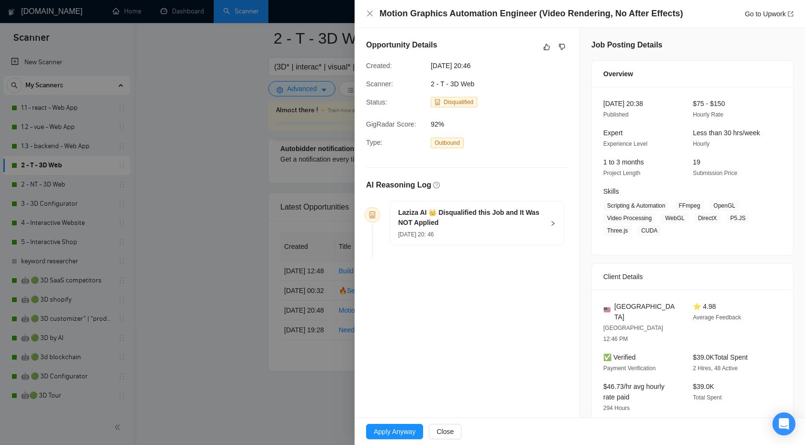
click at [316, 123] on div at bounding box center [402, 222] width 805 height 445
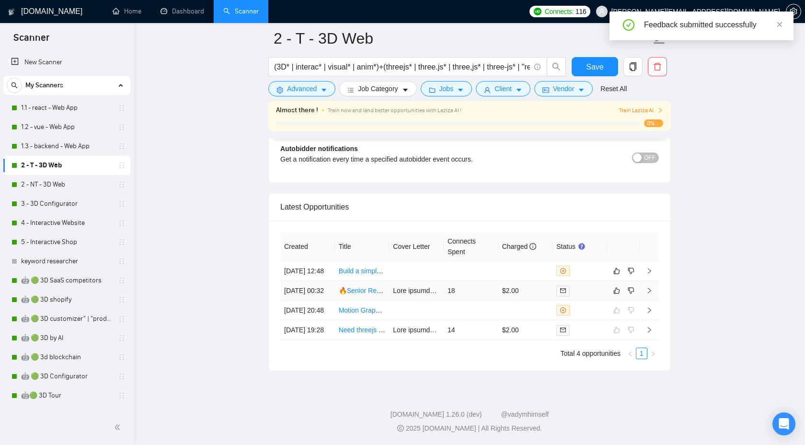
click at [651, 287] on icon "right" at bounding box center [649, 290] width 7 height 7
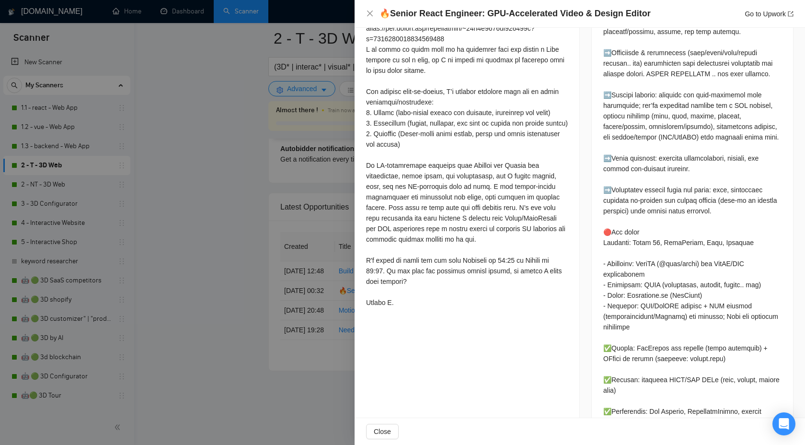
scroll to position [602, 0]
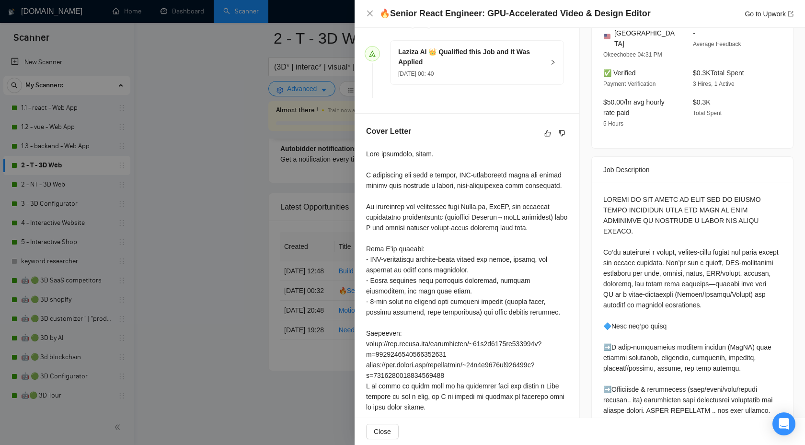
scroll to position [0, 0]
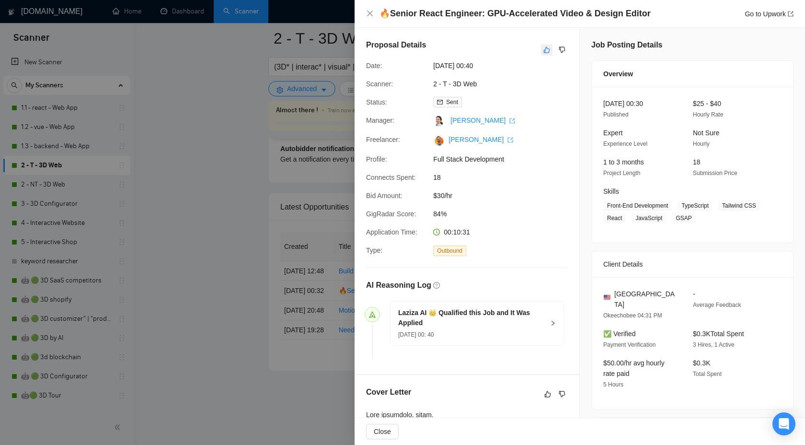
click at [548, 48] on icon "like" at bounding box center [547, 50] width 6 height 6
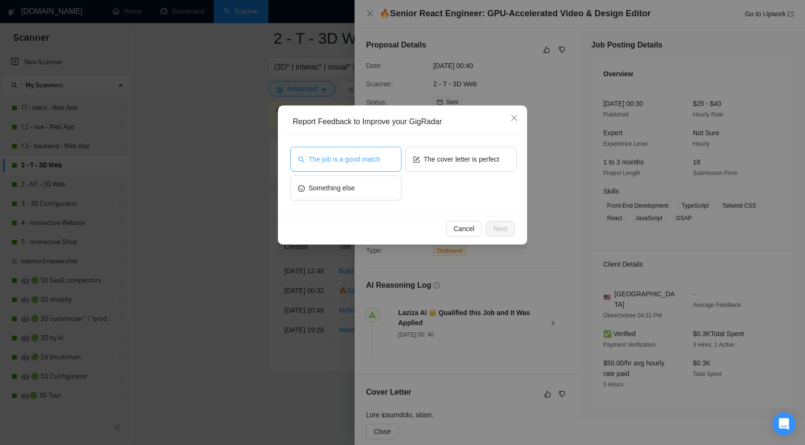
click at [370, 159] on span "The job is a good match" at bounding box center [344, 159] width 71 height 11
click at [439, 159] on span "The cover letter is perfect" at bounding box center [462, 159] width 76 height 11
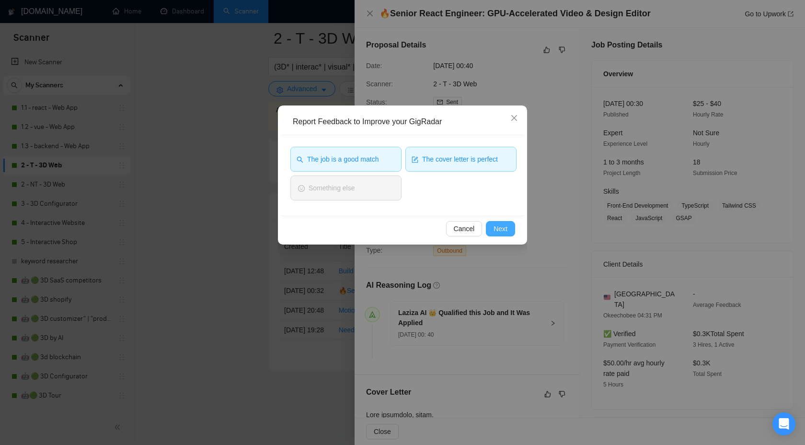
click at [503, 225] on span "Next" at bounding box center [501, 228] width 14 height 11
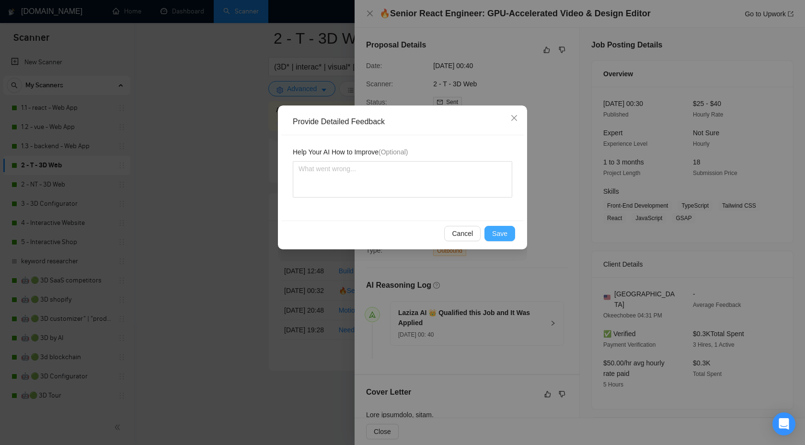
click at [498, 238] on span "Save" at bounding box center [499, 233] width 15 height 11
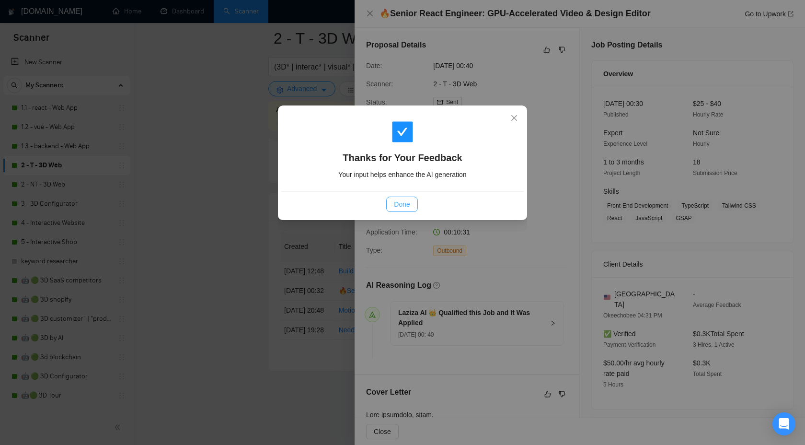
click at [402, 200] on span "Done" at bounding box center [402, 204] width 16 height 11
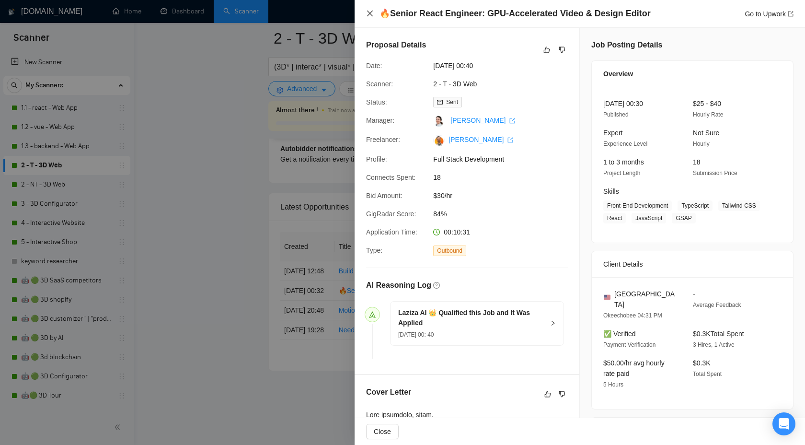
click at [371, 15] on icon "close" at bounding box center [370, 14] width 6 height 6
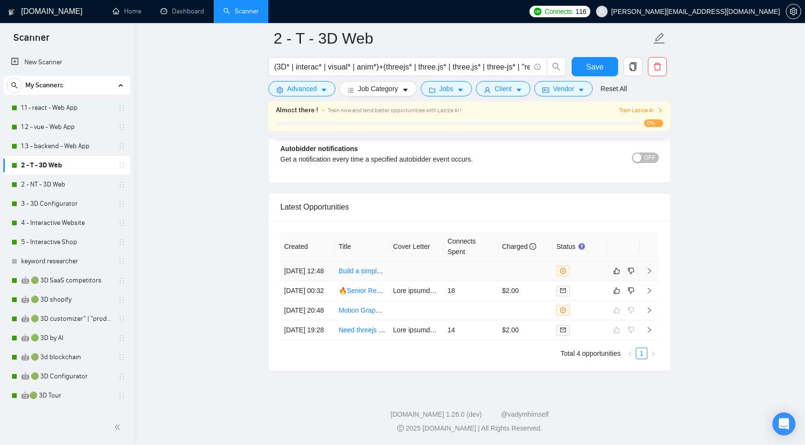
click at [648, 267] on icon "right" at bounding box center [649, 270] width 7 height 7
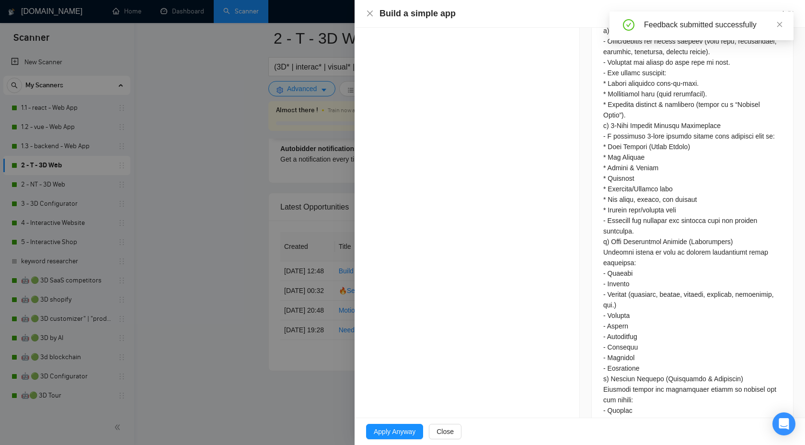
scroll to position [582, 0]
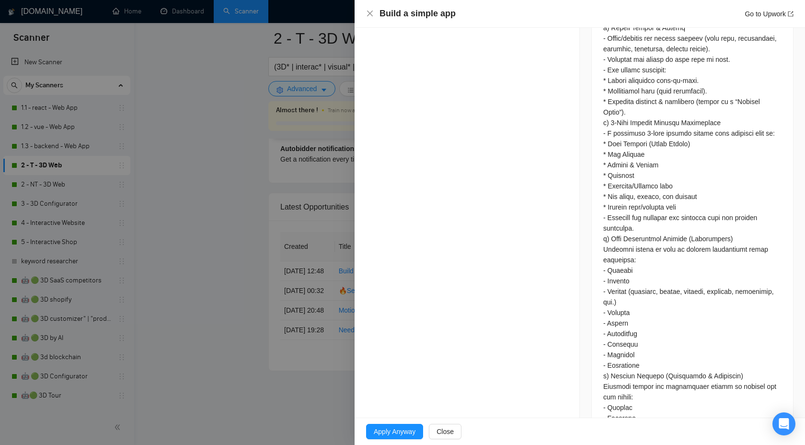
click at [305, 232] on div at bounding box center [402, 222] width 805 height 445
